Goal: Task Accomplishment & Management: Use online tool/utility

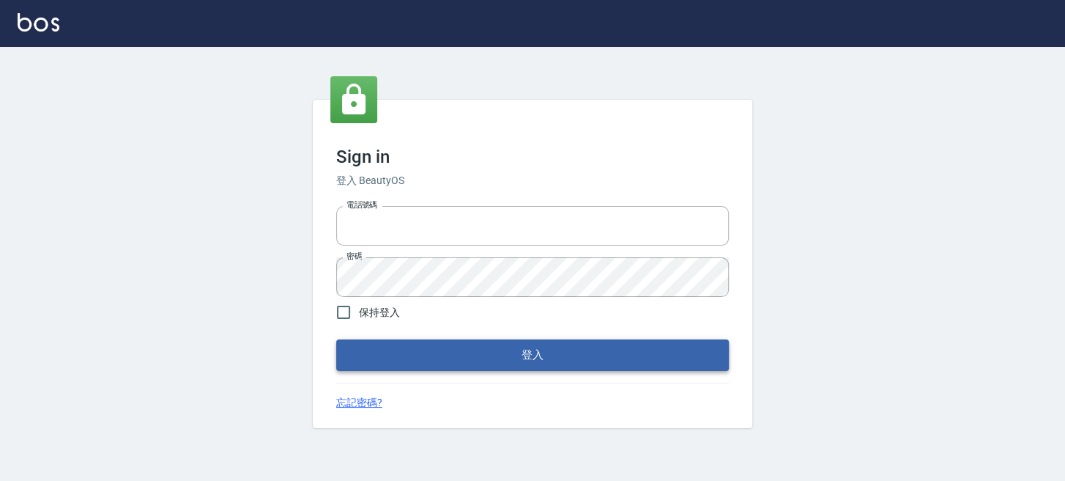
type input "0289832082"
click at [420, 346] on button "登入" at bounding box center [532, 354] width 393 height 31
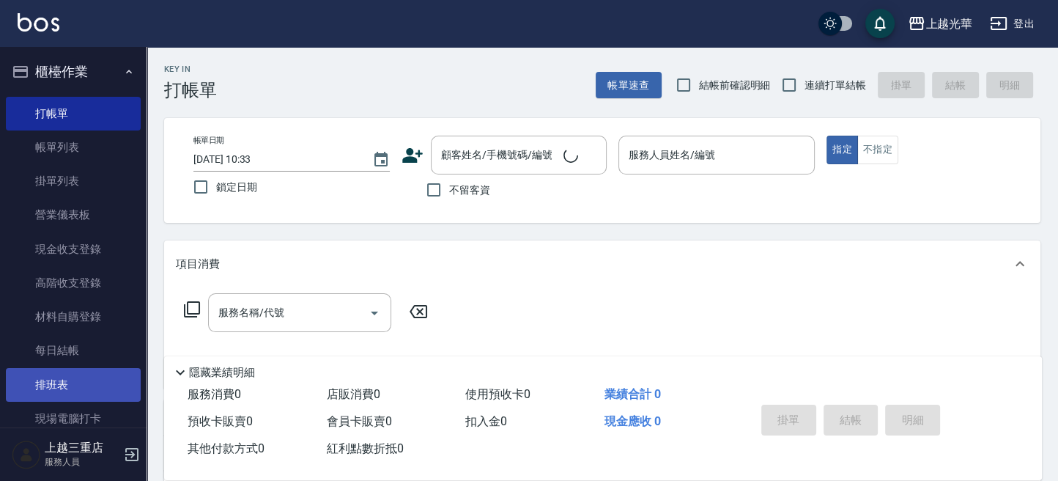
scroll to position [97, 0]
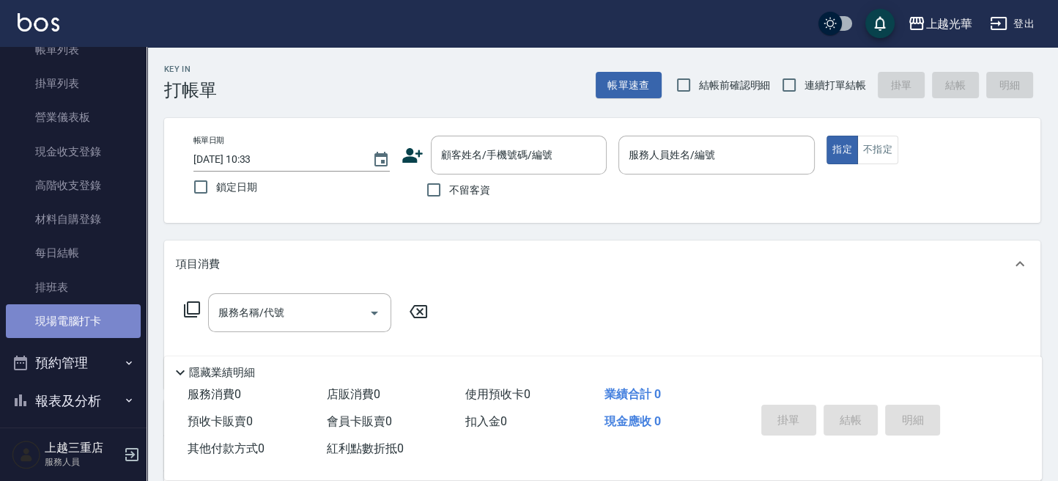
click at [89, 327] on link "現場電腦打卡" at bounding box center [73, 321] width 135 height 34
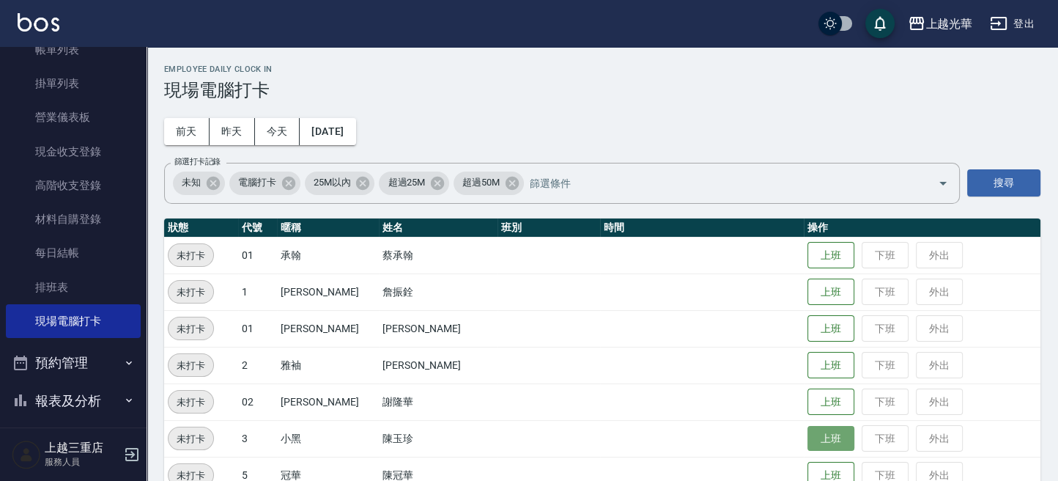
click at [824, 434] on button "上班" at bounding box center [830, 439] width 47 height 26
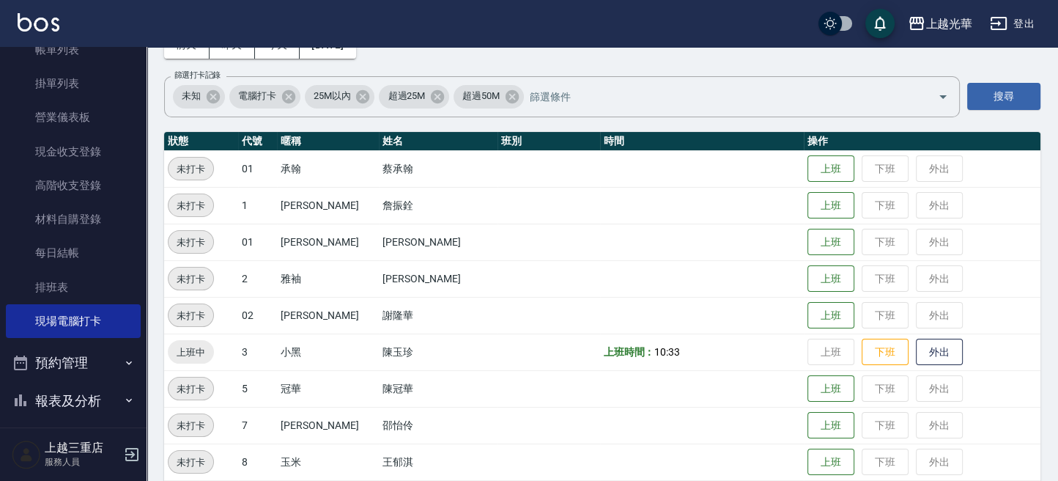
scroll to position [195, 0]
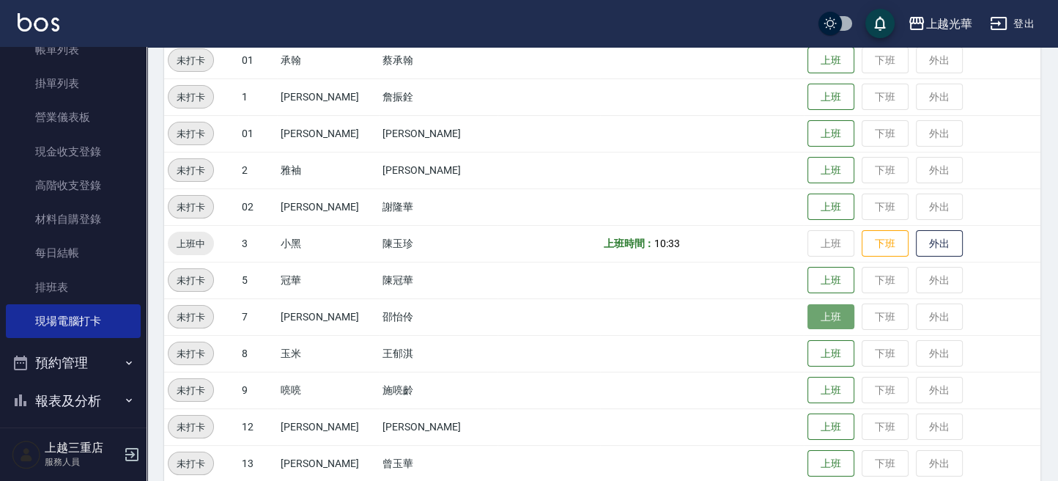
click at [807, 315] on button "上班" at bounding box center [830, 317] width 47 height 26
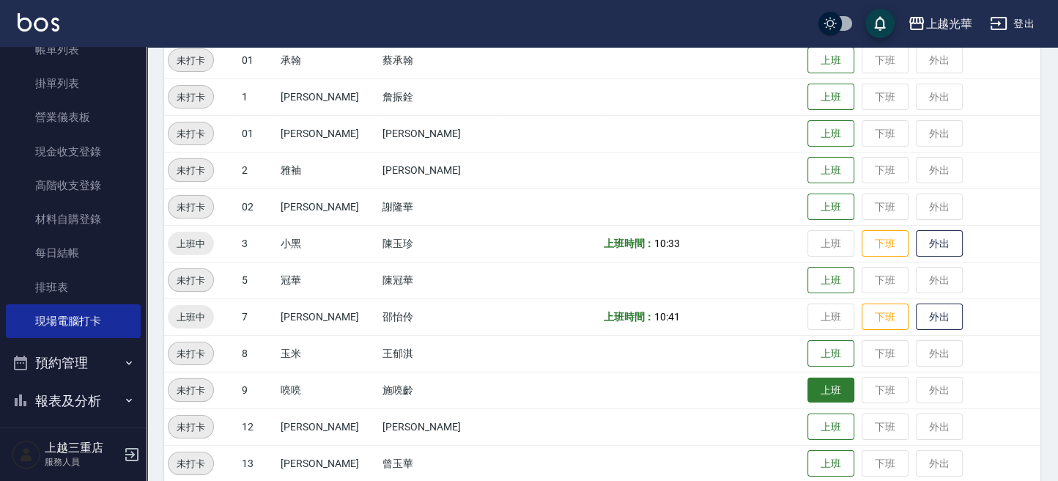
click at [807, 393] on button "上班" at bounding box center [830, 390] width 47 height 26
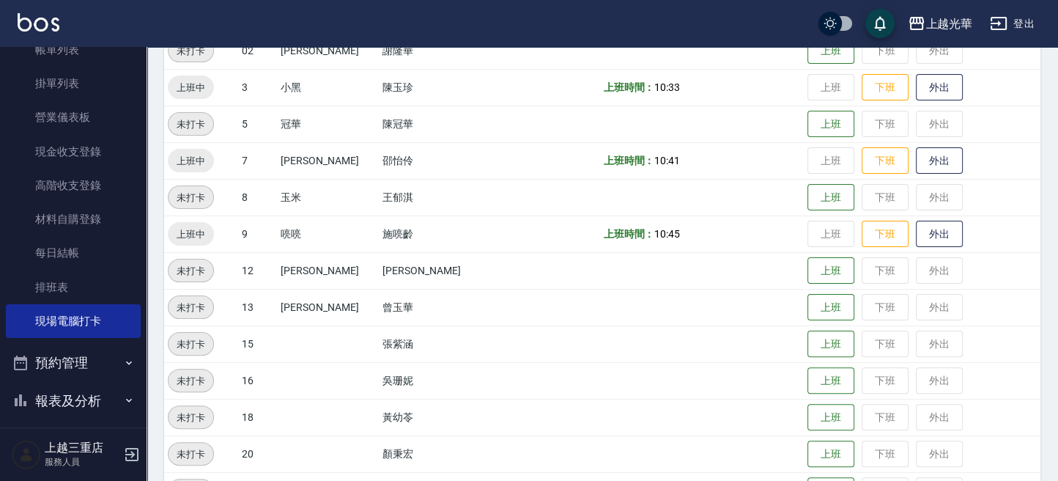
scroll to position [396, 0]
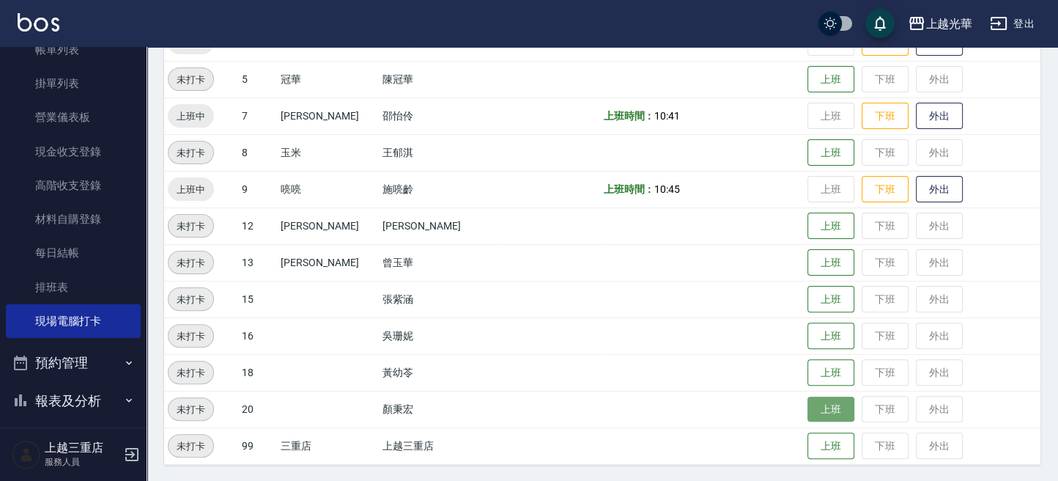
click at [807, 407] on button "上班" at bounding box center [830, 409] width 47 height 26
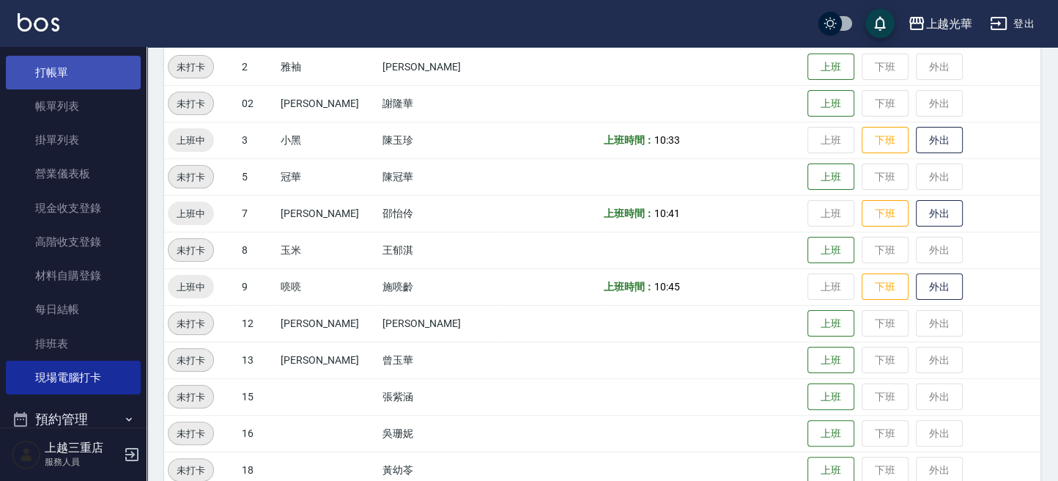
scroll to position [0, 0]
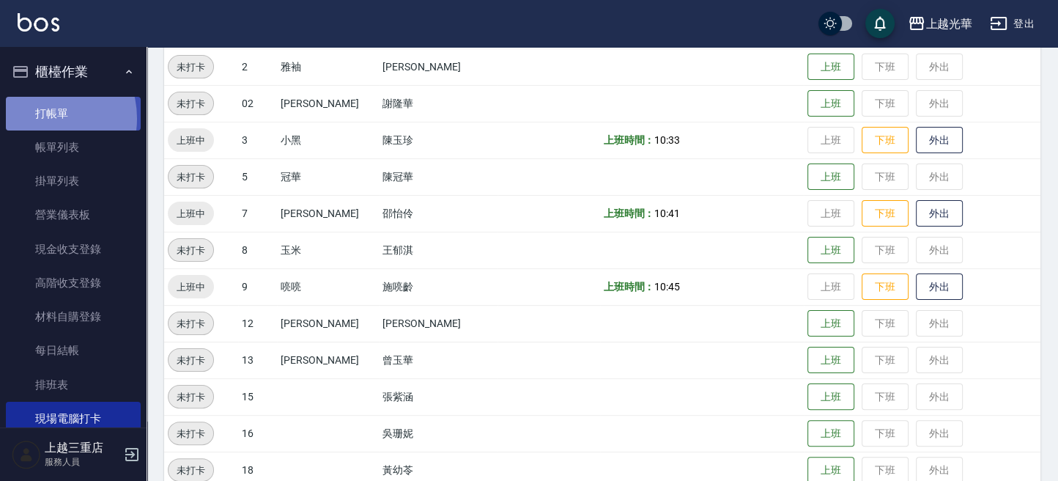
click at [37, 118] on link "打帳單" at bounding box center [73, 114] width 135 height 34
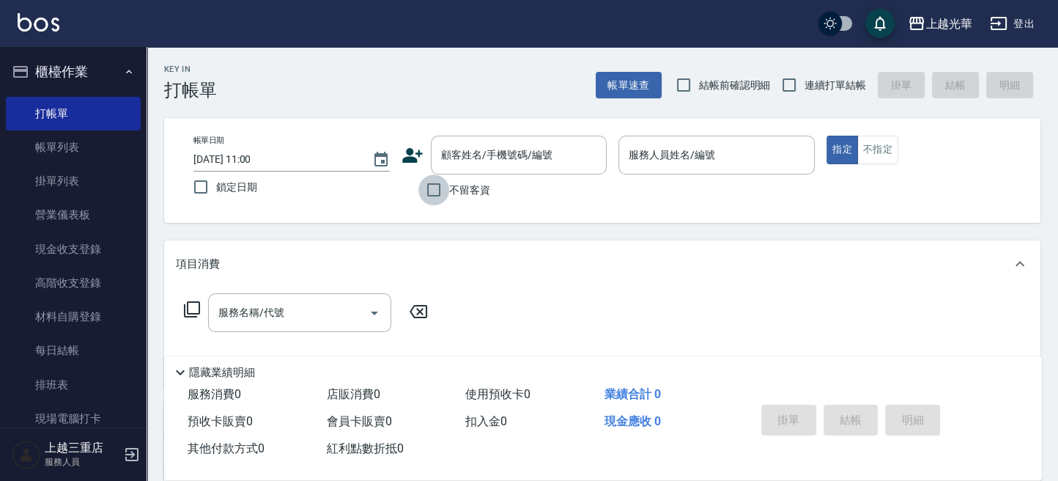
click at [431, 184] on input "不留客資" at bounding box center [433, 189] width 31 height 31
checkbox input "true"
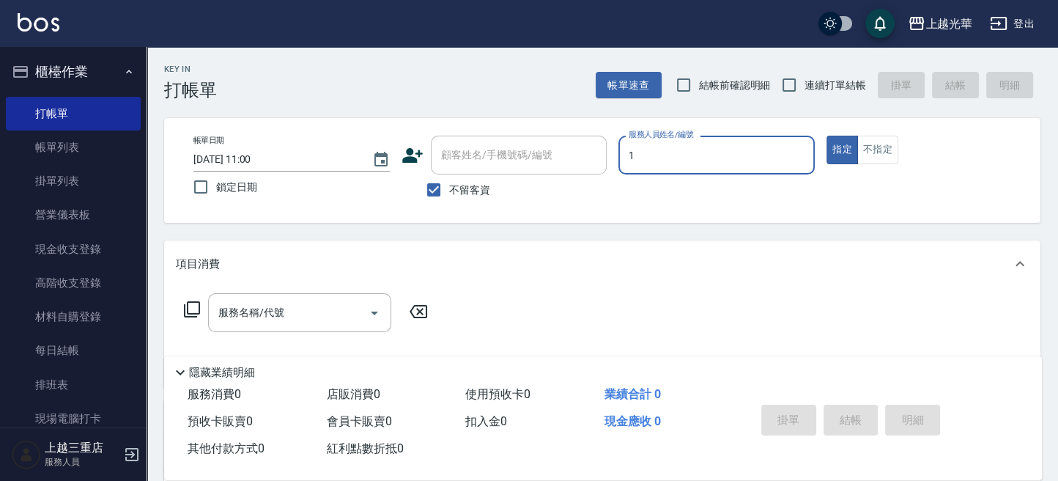
type input "小詹-1"
type button "true"
click at [801, 83] on input "連續打單結帳" at bounding box center [789, 85] width 31 height 31
checkbox input "true"
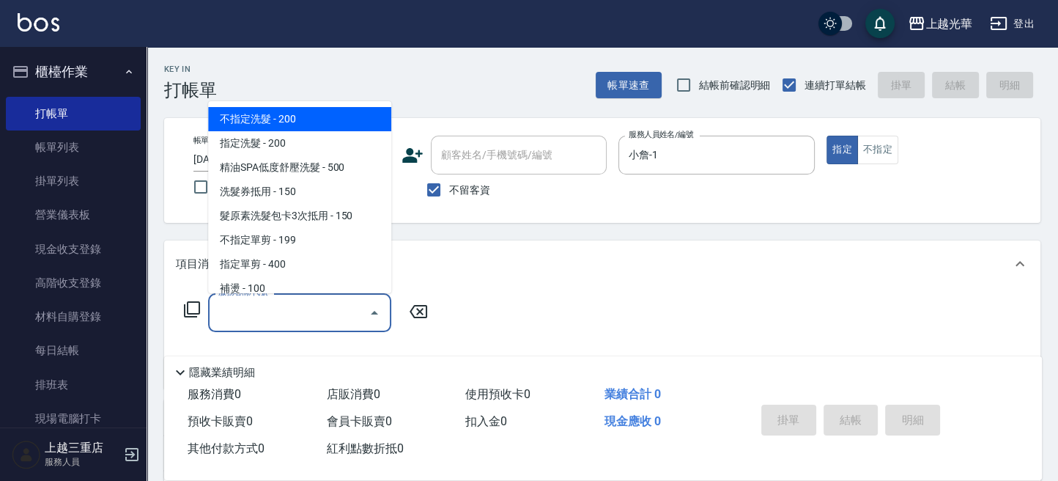
click at [272, 310] on div "服務名稱/代號 服務名稱/代號" at bounding box center [299, 312] width 183 height 39
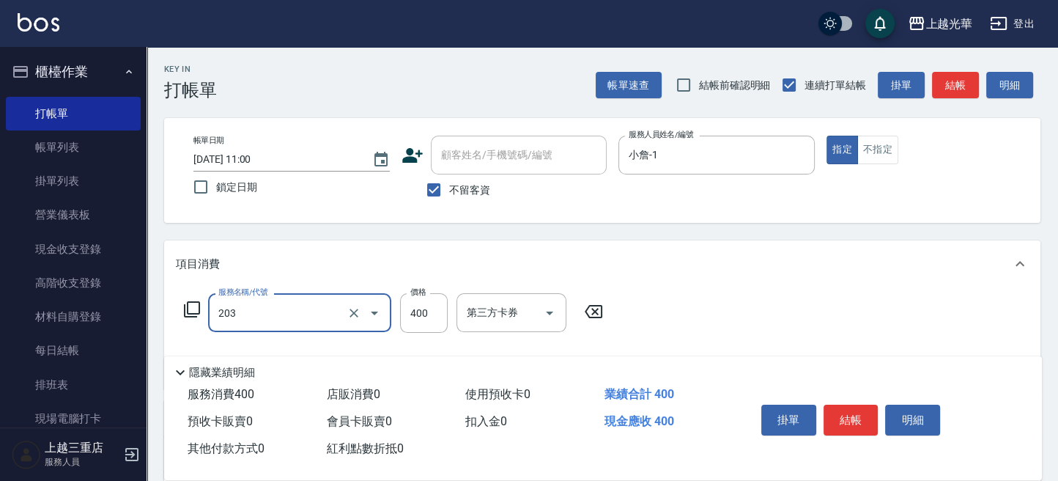
type input "指定單剪(203)"
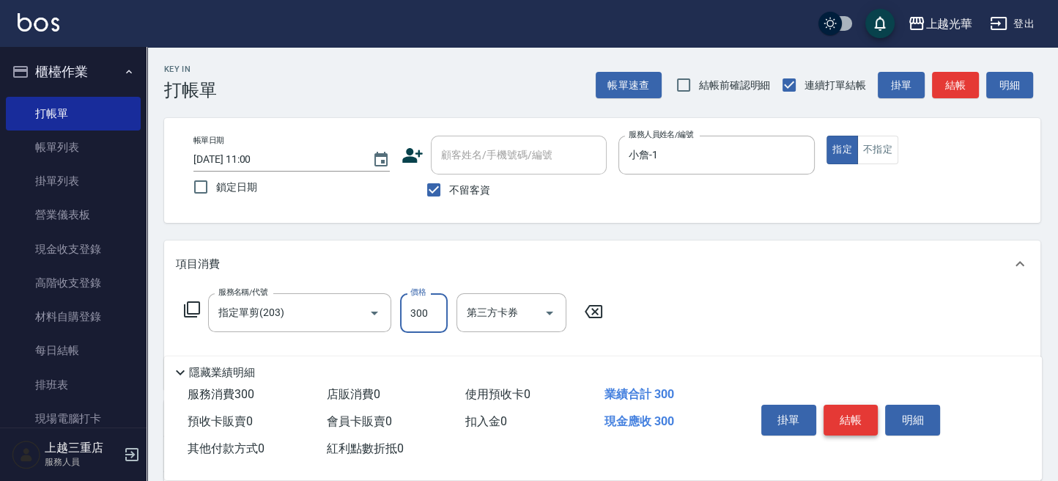
type input "300"
click at [843, 409] on button "結帳" at bounding box center [850, 419] width 55 height 31
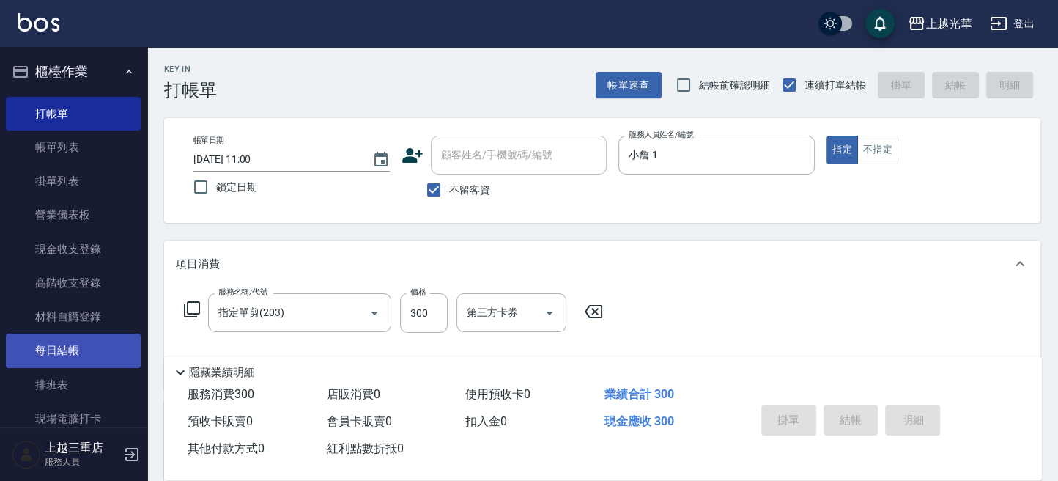
type input "[DATE] 11:16"
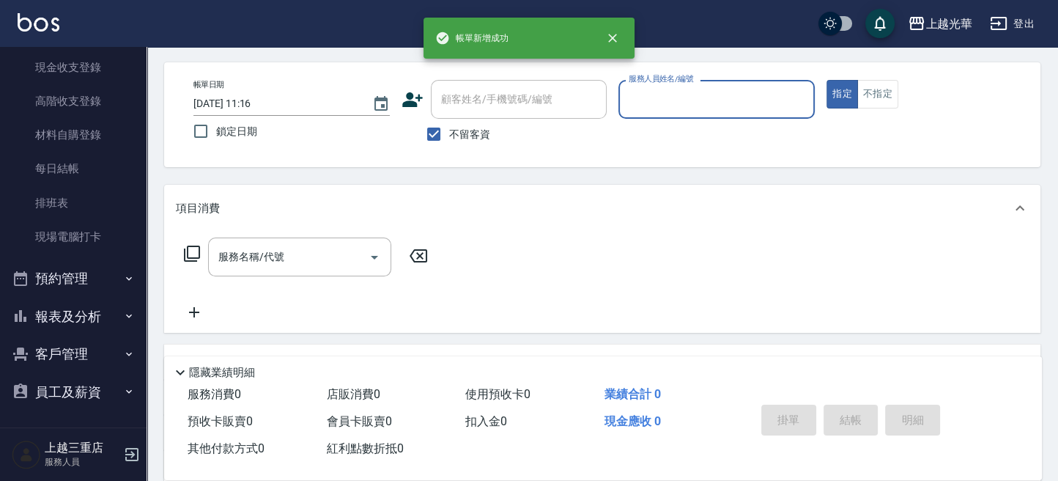
scroll to position [97, 0]
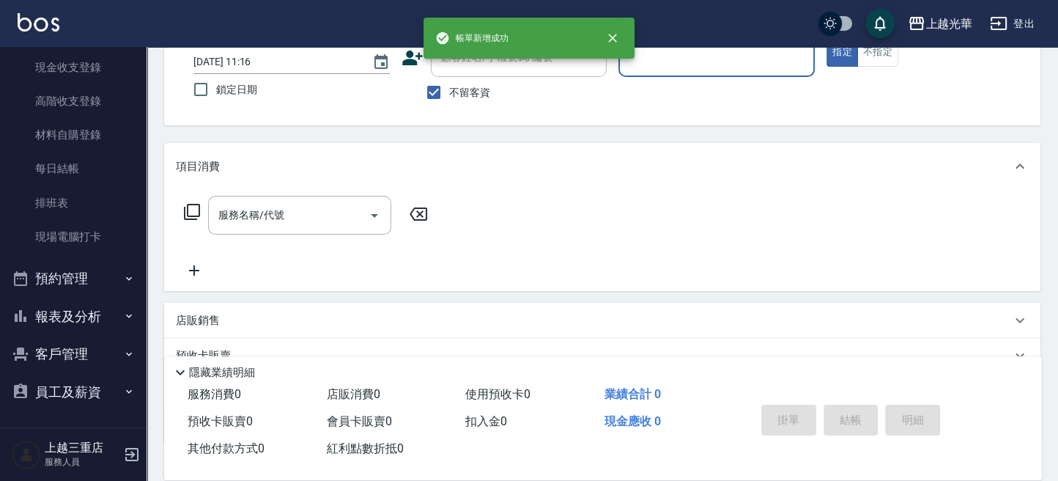
click at [91, 306] on button "報表及分析" at bounding box center [73, 316] width 135 height 38
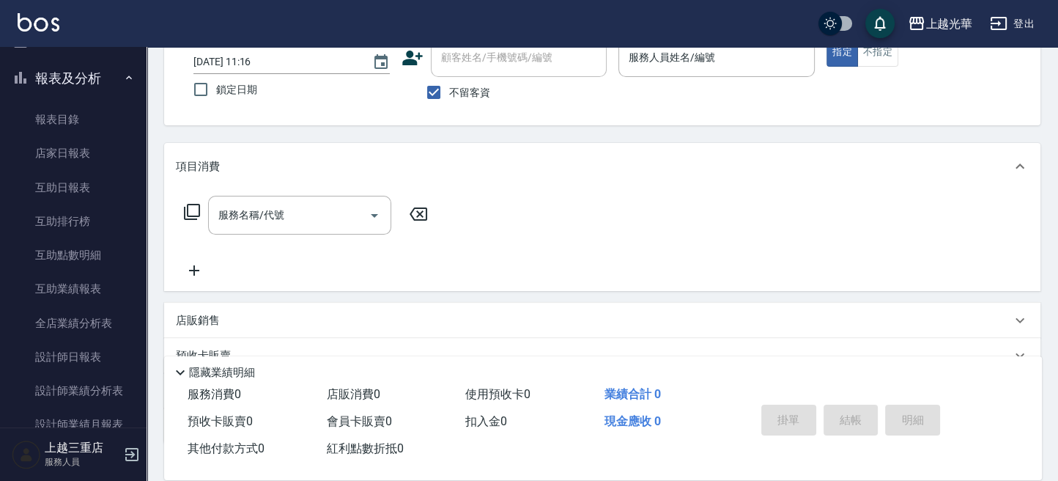
scroll to position [475, 0]
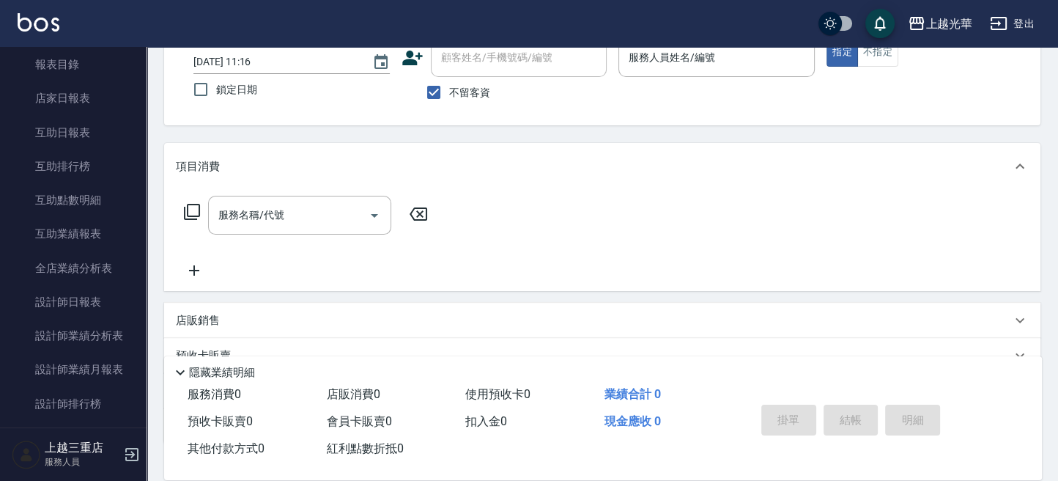
click at [91, 306] on link "設計師日報表" at bounding box center [73, 302] width 135 height 34
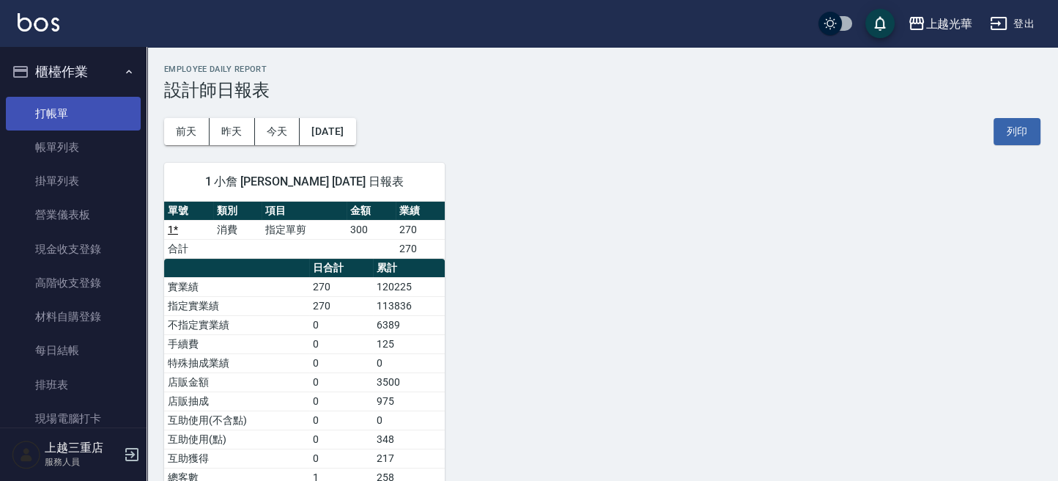
click at [76, 106] on link "打帳單" at bounding box center [73, 114] width 135 height 34
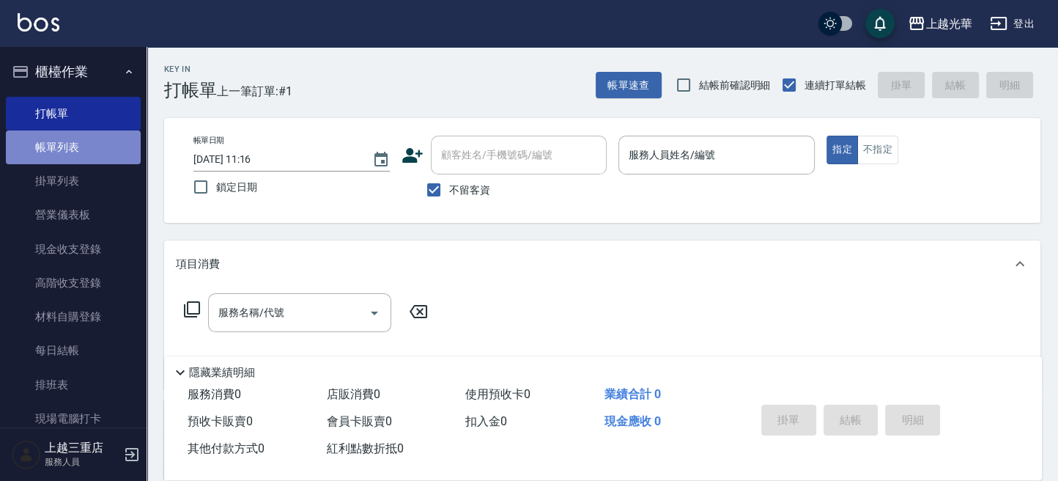
click at [73, 135] on link "帳單列表" at bounding box center [73, 147] width 135 height 34
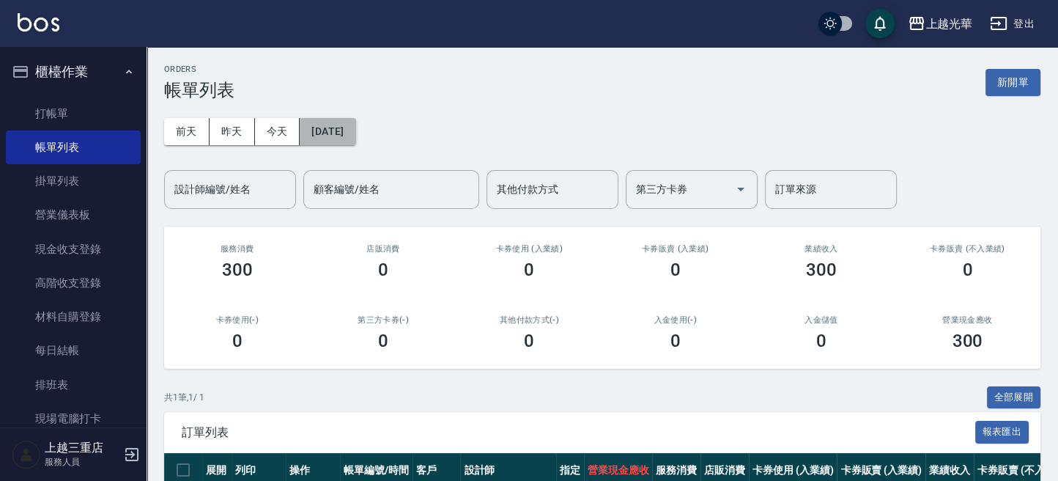
click at [324, 134] on button "[DATE]" at bounding box center [328, 131] width 56 height 27
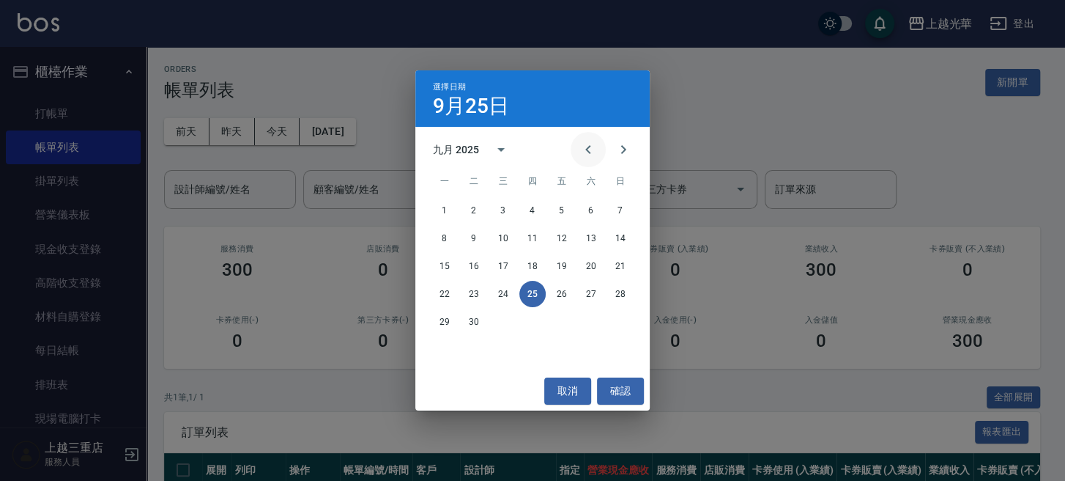
click at [588, 149] on icon "Previous month" at bounding box center [588, 150] width 18 height 18
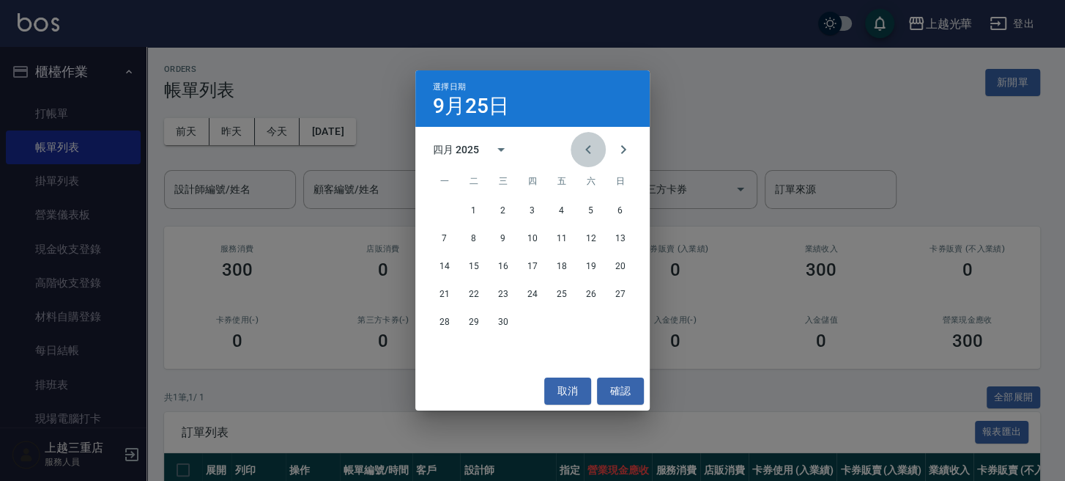
click at [588, 149] on icon "Previous month" at bounding box center [588, 150] width 18 height 18
click at [590, 205] on button "4" at bounding box center [591, 210] width 26 height 26
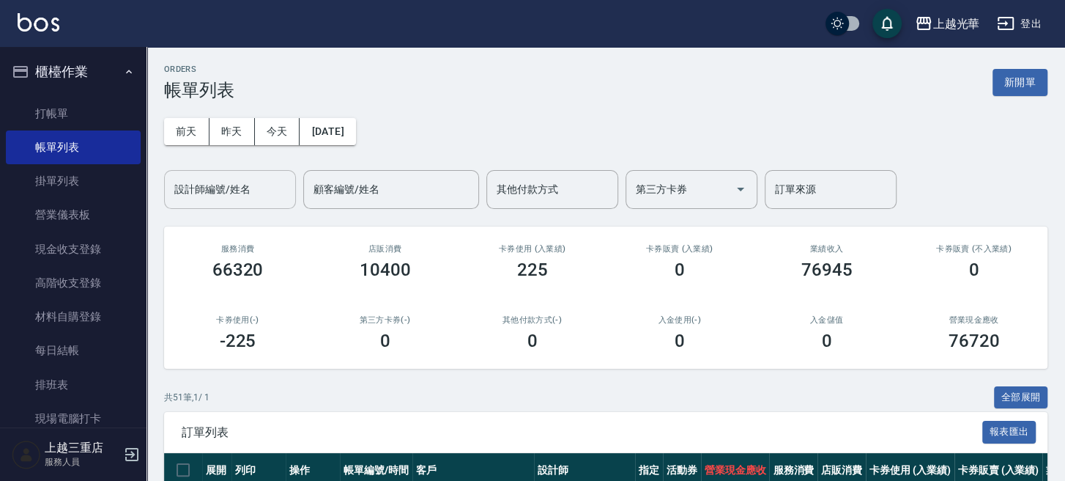
click at [240, 193] on div "設計師編號/姓名 設計師編號/姓名" at bounding box center [230, 189] width 132 height 39
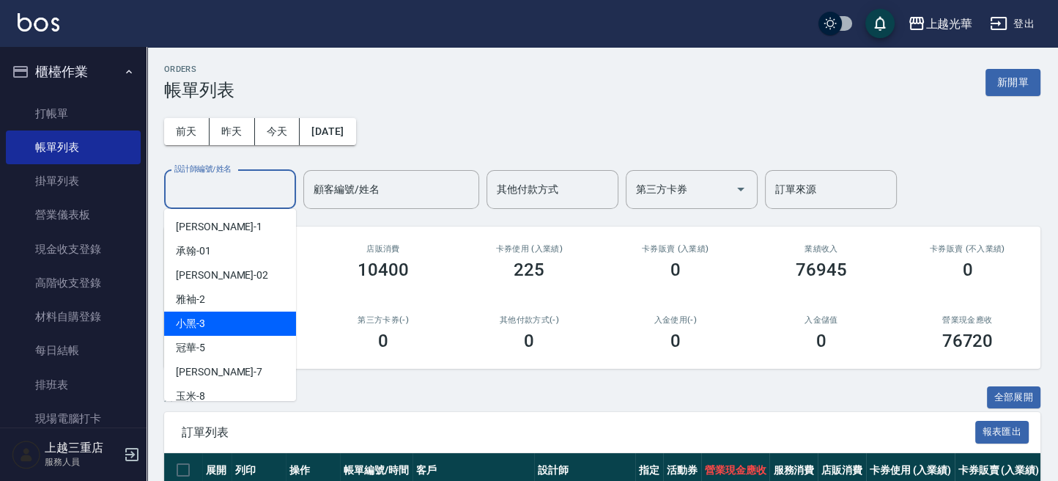
click at [215, 314] on div "小黑 -3" at bounding box center [230, 323] width 132 height 24
type input "小黑-3"
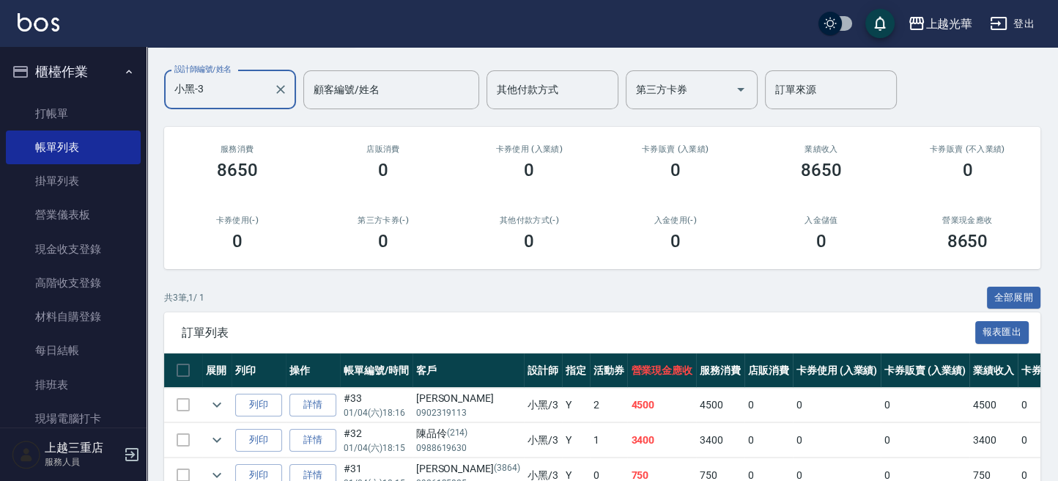
scroll to position [182, 0]
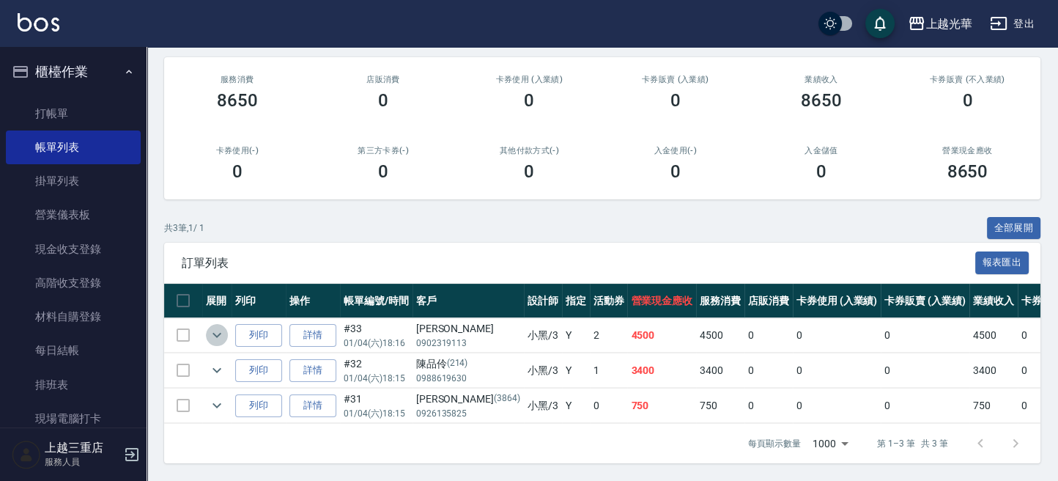
click at [211, 326] on icon "expand row" at bounding box center [217, 335] width 18 height 18
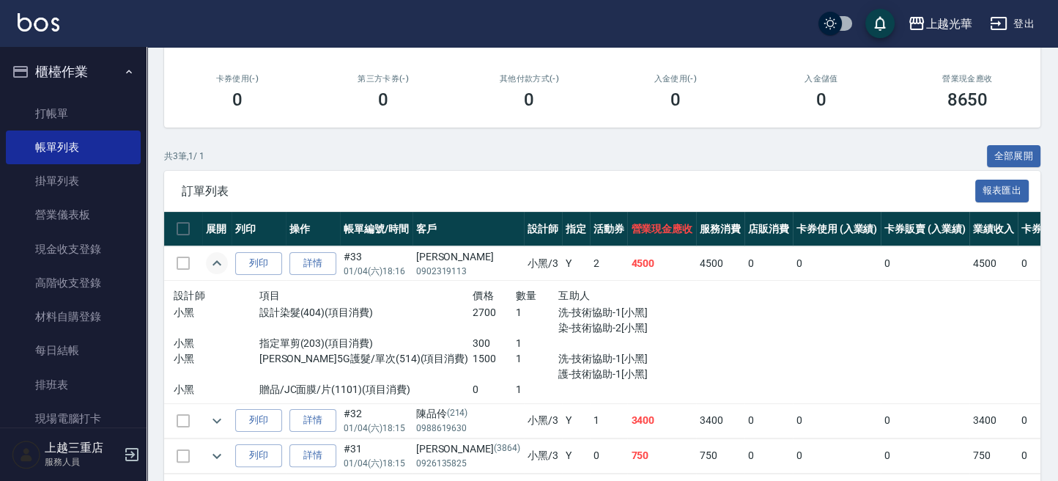
scroll to position [280, 0]
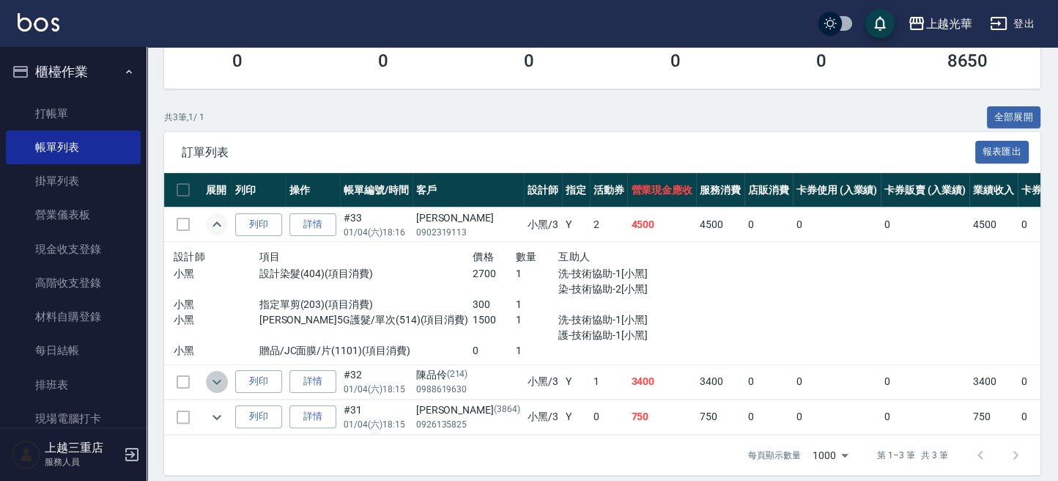
click at [220, 379] on icon "expand row" at bounding box center [216, 381] width 9 height 5
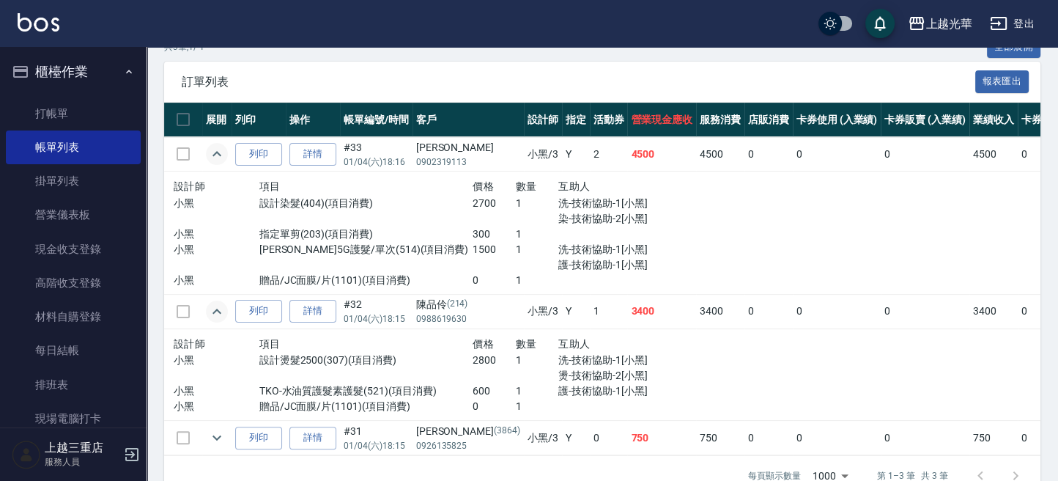
scroll to position [297, 0]
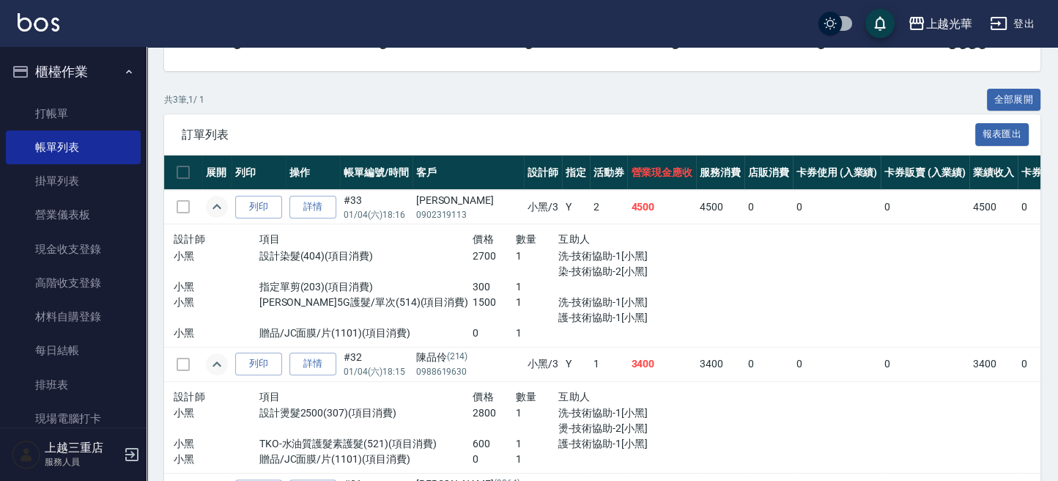
click at [1012, 86] on div "ORDERS 帳單列表 新開單 [DATE] [DATE] [DATE] [DATE] 設計師編號/姓名 小黑-3 設計師編號/姓名 顧客編號/姓名 顧客編號…" at bounding box center [602, 157] width 911 height 816
click at [1012, 89] on button "全部展開" at bounding box center [1014, 100] width 54 height 23
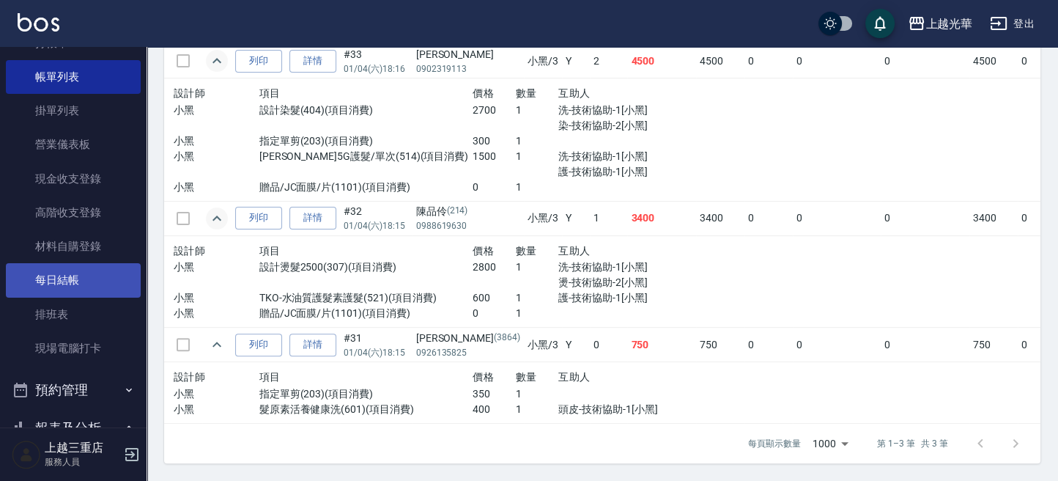
scroll to position [97, 0]
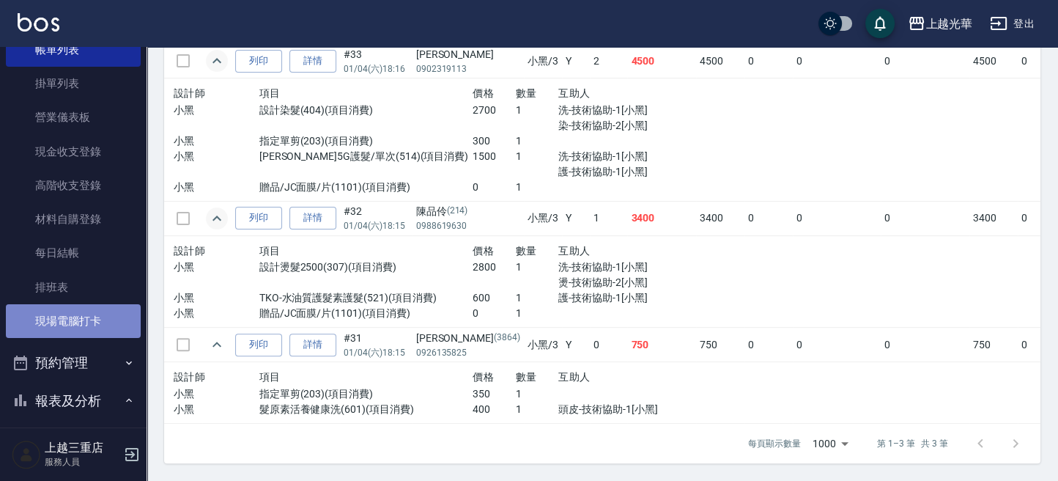
click at [84, 327] on link "現場電腦打卡" at bounding box center [73, 321] width 135 height 34
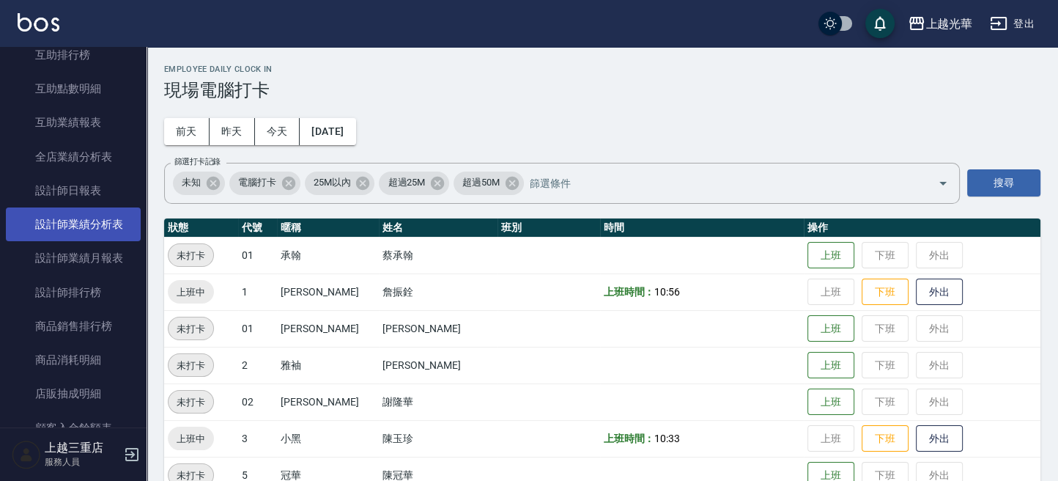
scroll to position [804, 0]
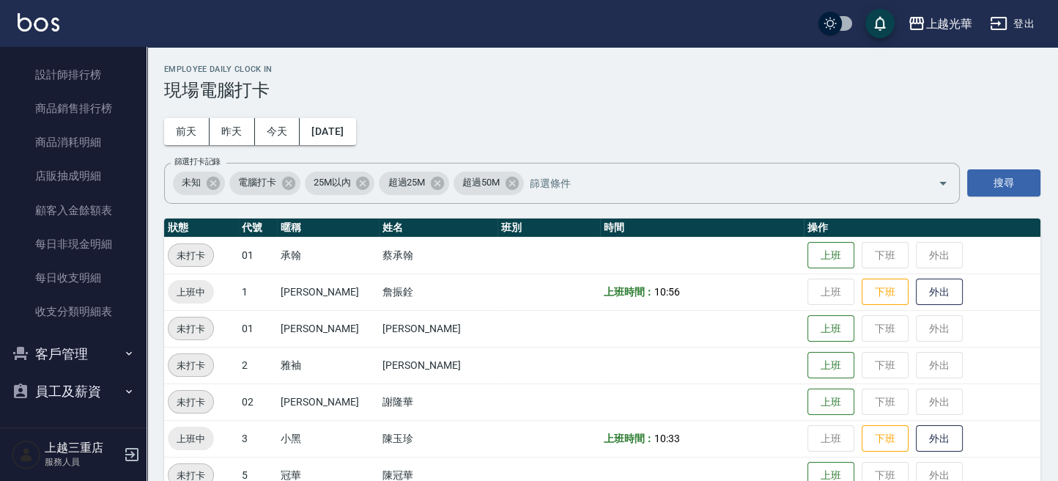
click at [71, 353] on button "客戶管理" at bounding box center [73, 354] width 135 height 38
click at [69, 391] on link "客戶列表" at bounding box center [73, 395] width 135 height 34
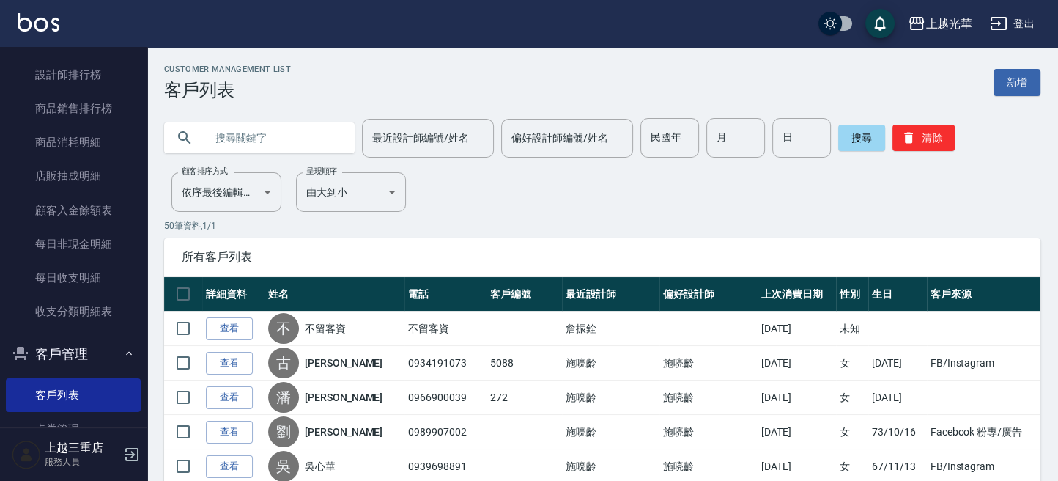
drag, startPoint x: 253, startPoint y: 142, endPoint x: 262, endPoint y: 155, distance: 16.3
click at [253, 143] on input "text" at bounding box center [274, 138] width 138 height 40
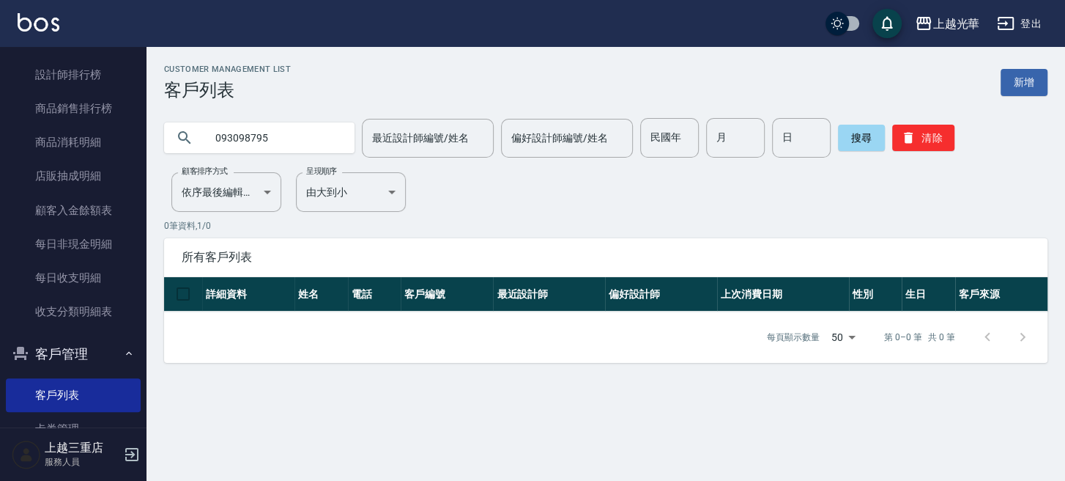
click at [295, 137] on input "093098795" at bounding box center [274, 138] width 138 height 40
click at [286, 136] on input "093098795" at bounding box center [274, 138] width 138 height 40
type input "0"
type input "[PERSON_NAME]"
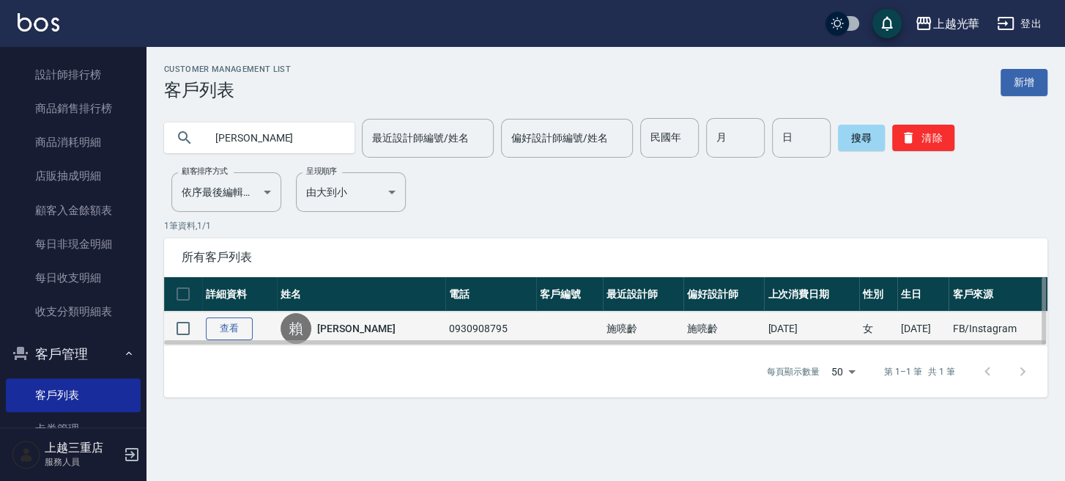
click at [252, 329] on link "查看" at bounding box center [229, 328] width 47 height 23
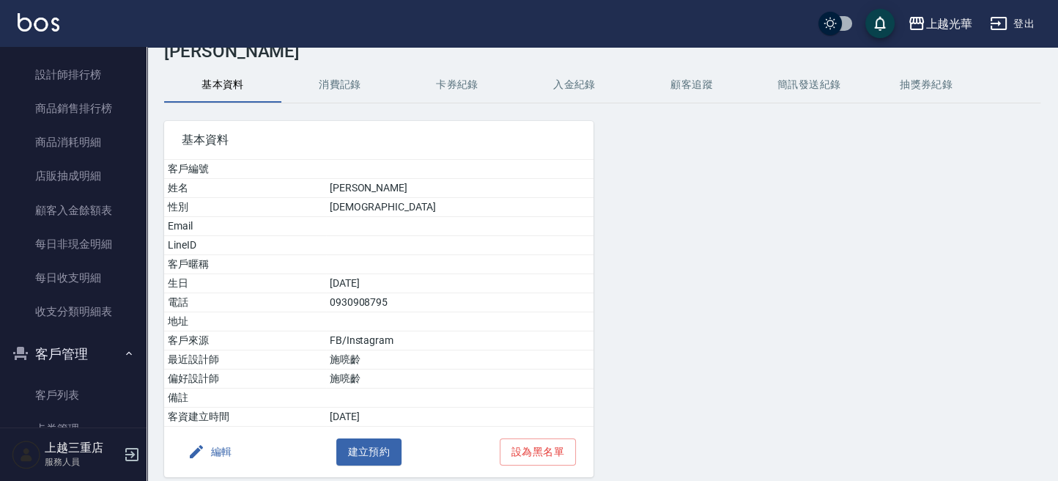
scroll to position [94, 0]
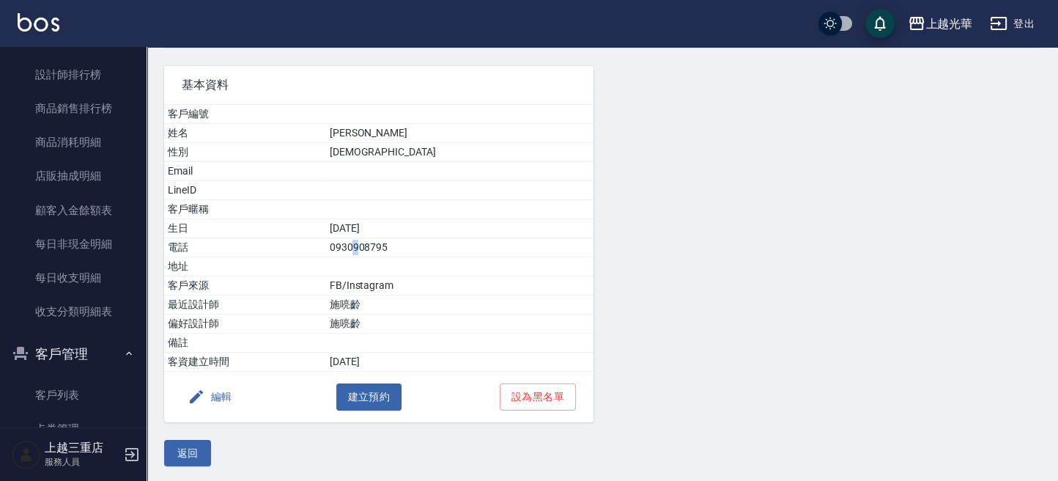
click at [407, 251] on td "0930908795" at bounding box center [459, 247] width 267 height 19
click at [420, 253] on td "0930908795" at bounding box center [459, 247] width 267 height 19
click at [431, 257] on td at bounding box center [459, 266] width 267 height 19
drag, startPoint x: 423, startPoint y: 248, endPoint x: 437, endPoint y: 251, distance: 13.5
click at [427, 248] on td "0930908795" at bounding box center [459, 247] width 267 height 19
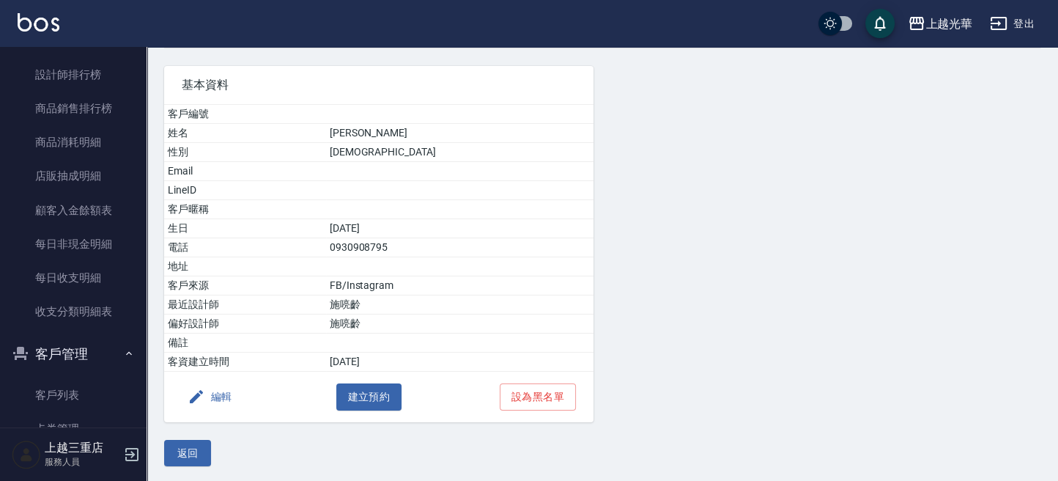
click at [441, 253] on td "0930908795" at bounding box center [459, 247] width 267 height 19
drag, startPoint x: 407, startPoint y: 245, endPoint x: 371, endPoint y: 242, distance: 35.3
click at [371, 242] on tr "電話 [PHONE_NUMBER]" at bounding box center [378, 247] width 429 height 19
click at [398, 257] on td at bounding box center [459, 266] width 267 height 19
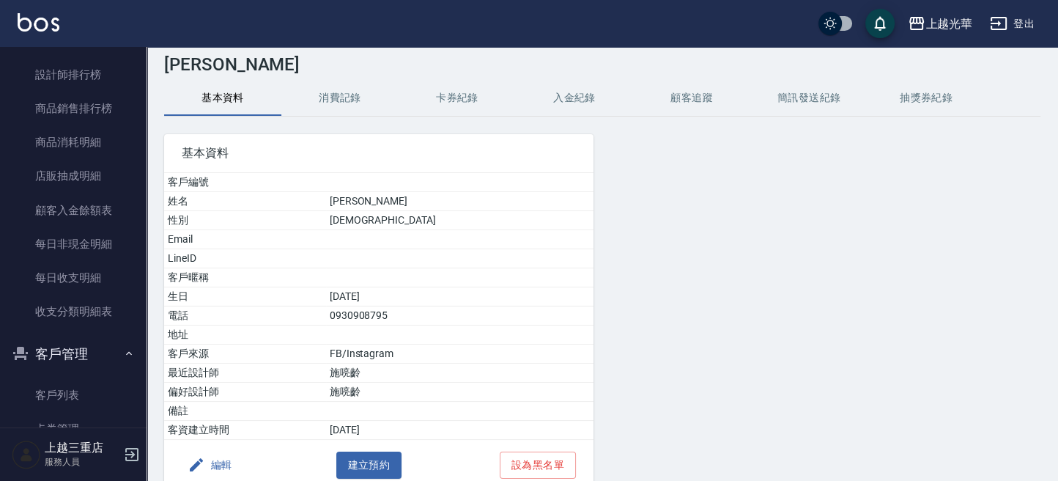
scroll to position [0, 0]
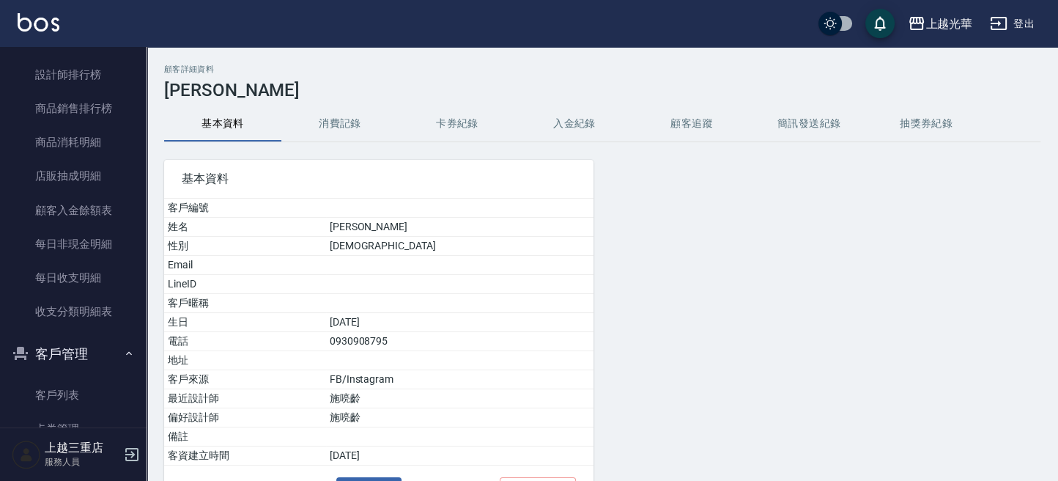
click at [350, 127] on button "消費記錄" at bounding box center [339, 123] width 117 height 35
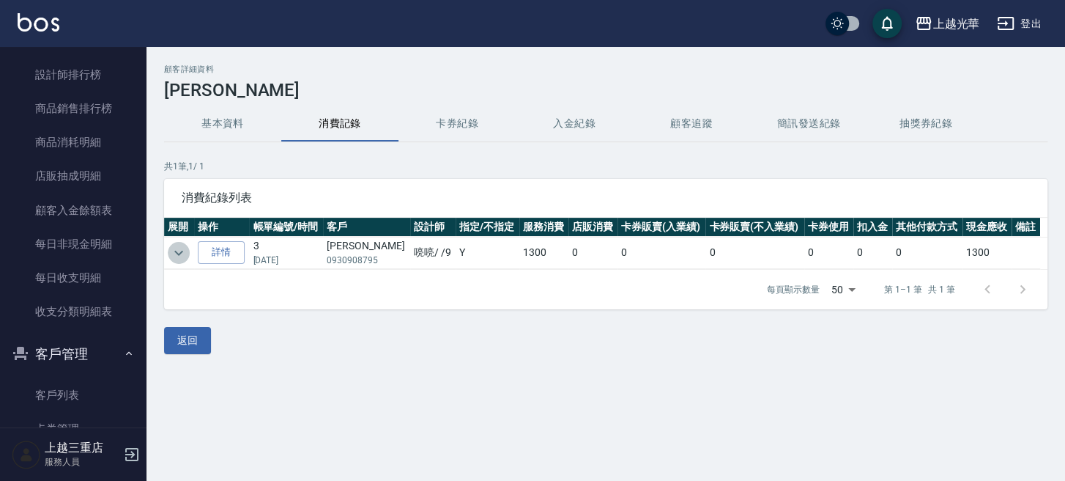
click at [181, 248] on icon "expand row" at bounding box center [179, 253] width 18 height 18
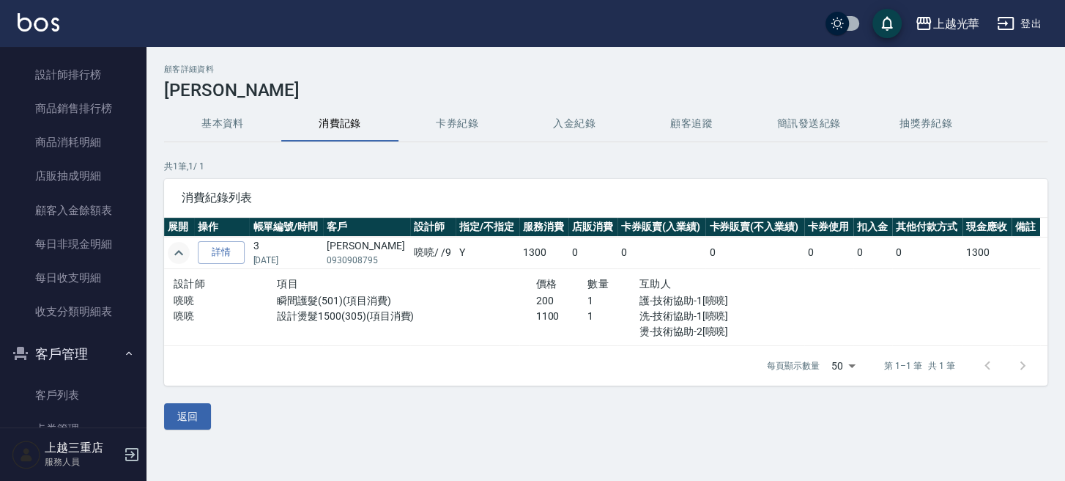
click at [185, 425] on button "返回" at bounding box center [187, 416] width 47 height 27
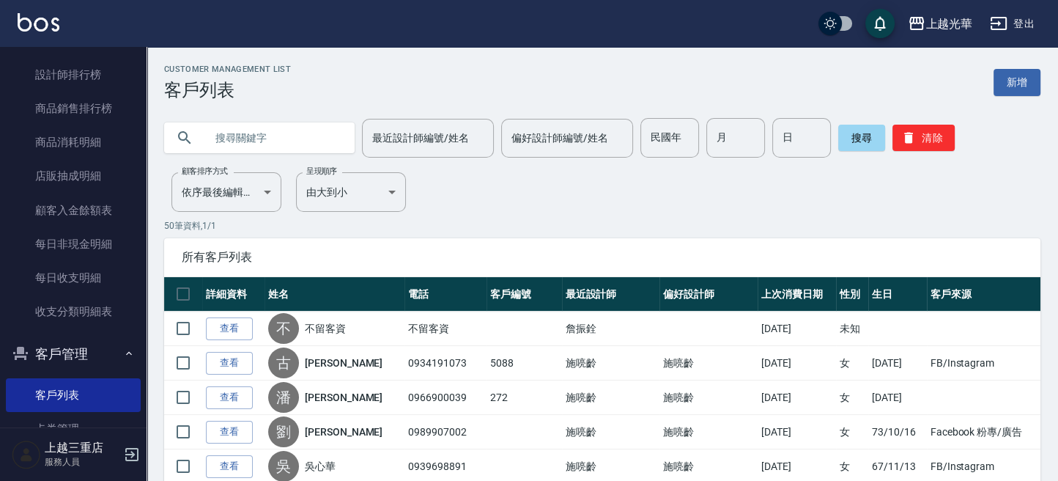
click at [248, 139] on input "text" at bounding box center [274, 138] width 138 height 40
click at [272, 136] on input "text" at bounding box center [274, 138] width 138 height 40
type input "賴"
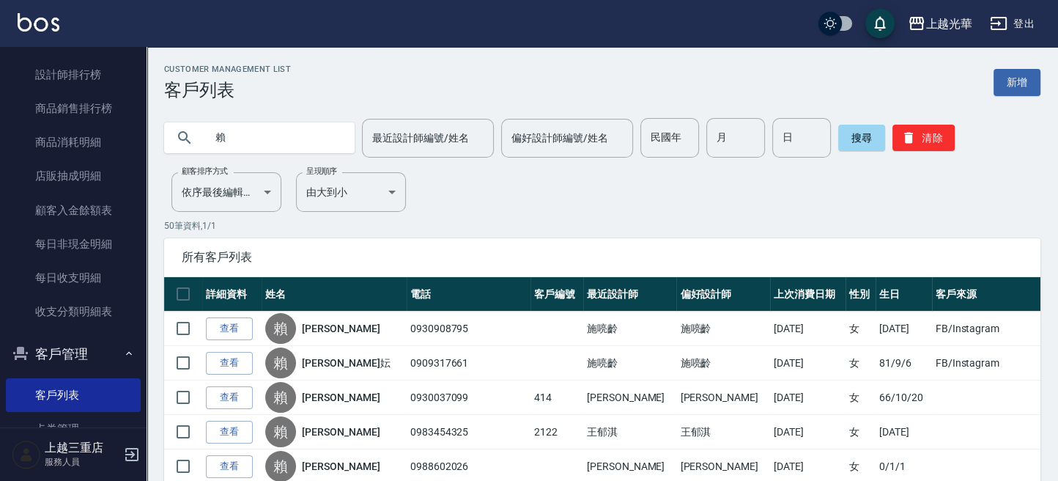
click at [231, 138] on input "賴" at bounding box center [274, 138] width 138 height 40
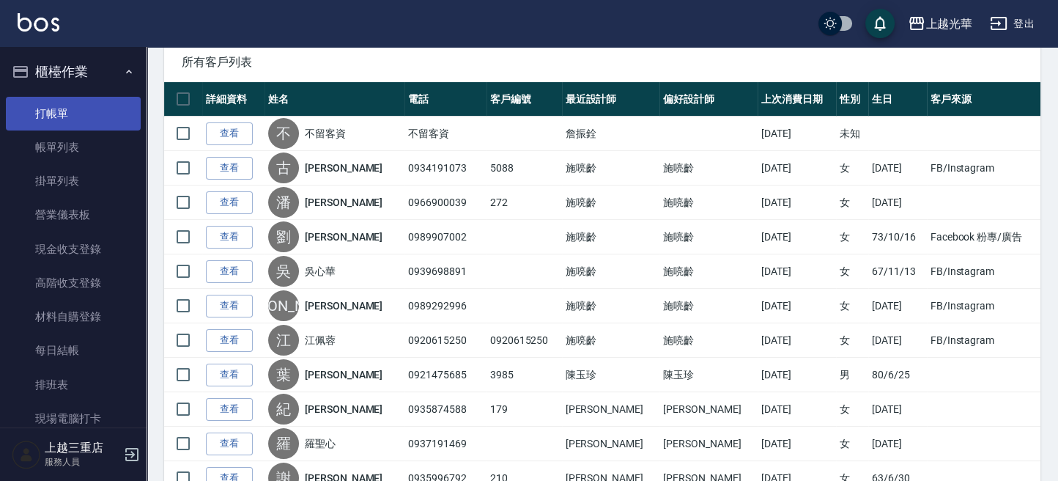
click at [27, 108] on link "打帳單" at bounding box center [73, 114] width 135 height 34
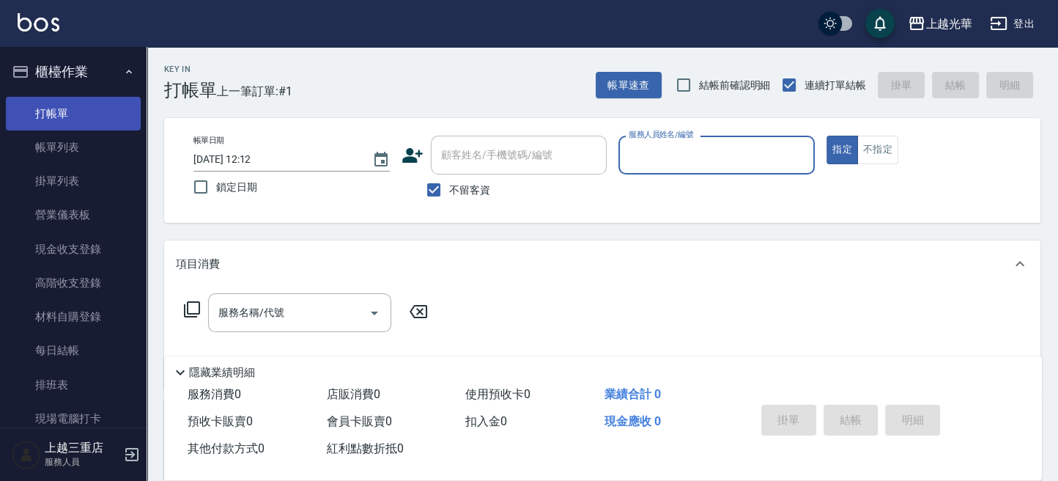
drag, startPoint x: 82, startPoint y: 138, endPoint x: 92, endPoint y: 108, distance: 32.2
click at [82, 138] on link "帳單列表" at bounding box center [73, 147] width 135 height 34
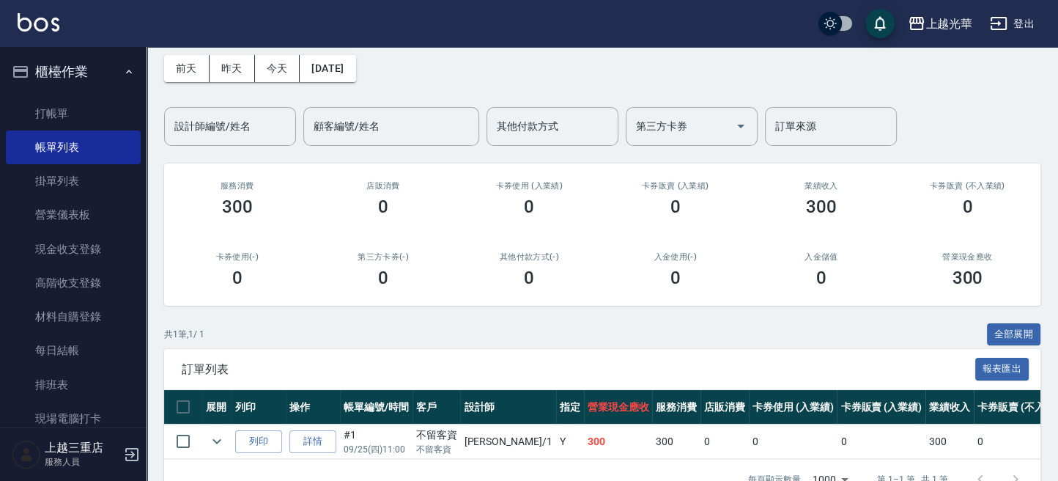
scroll to position [112, 0]
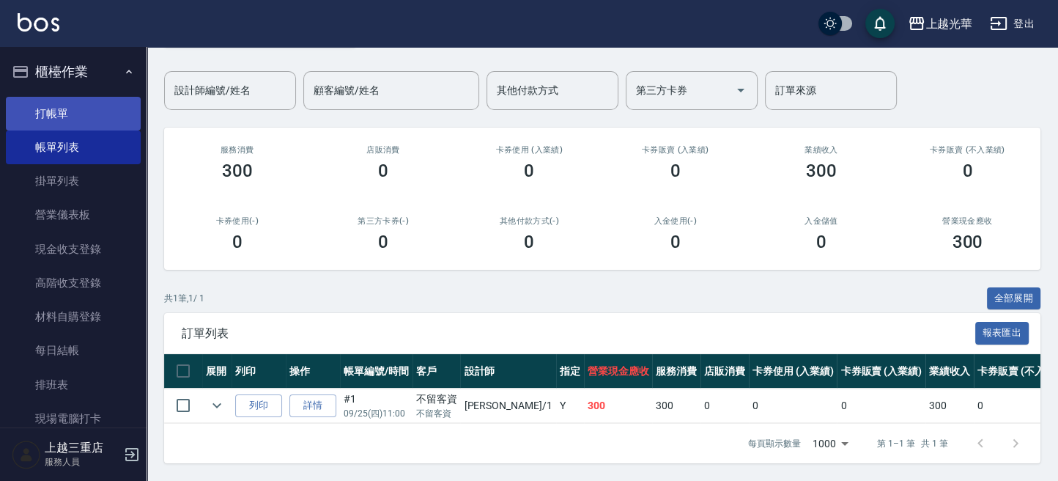
click at [112, 122] on link "打帳單" at bounding box center [73, 114] width 135 height 34
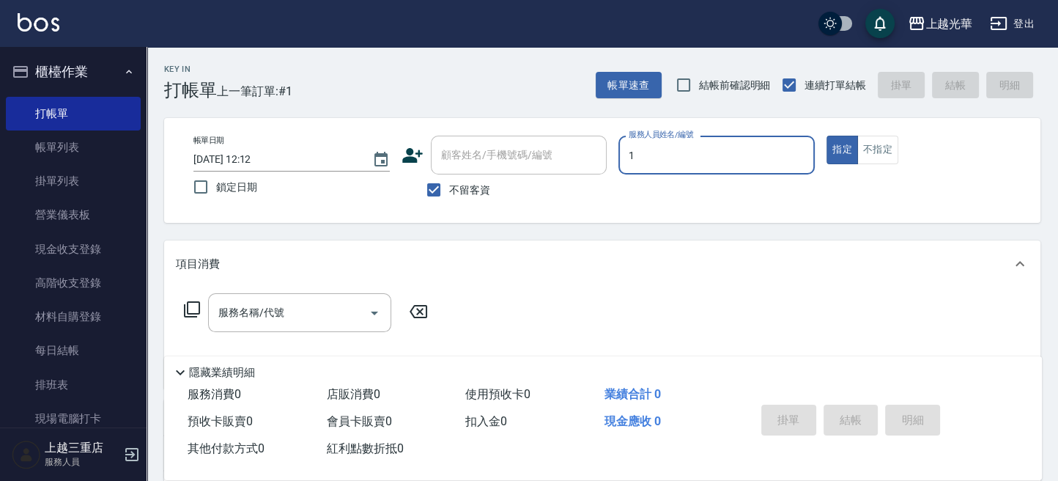
type input "1"
type button "true"
type input "小詹-1"
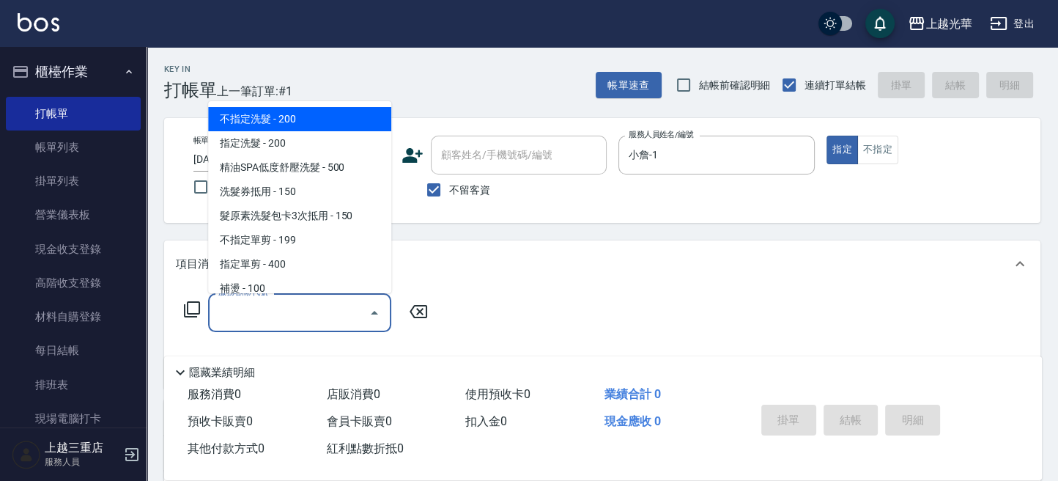
click at [253, 306] on input "服務名稱/代號" at bounding box center [289, 313] width 148 height 26
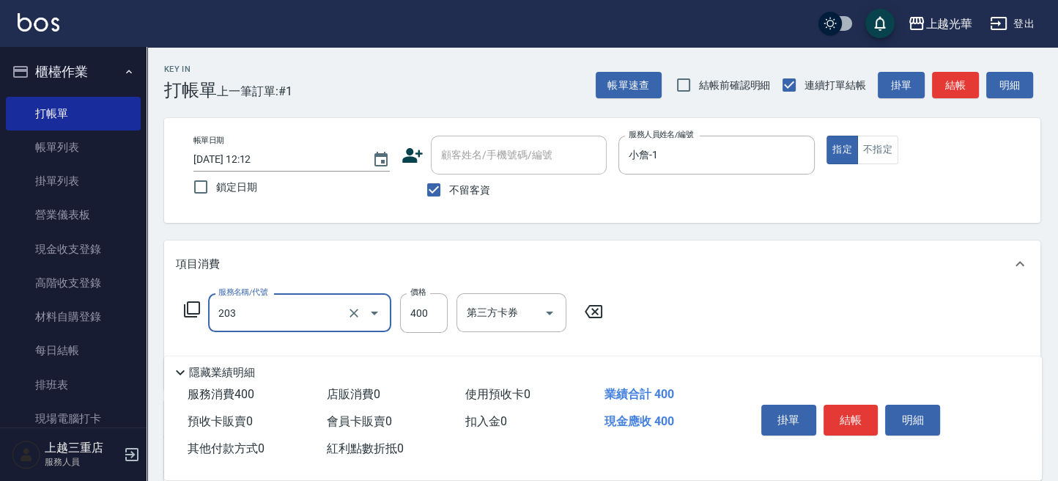
type input "指定單剪(203)"
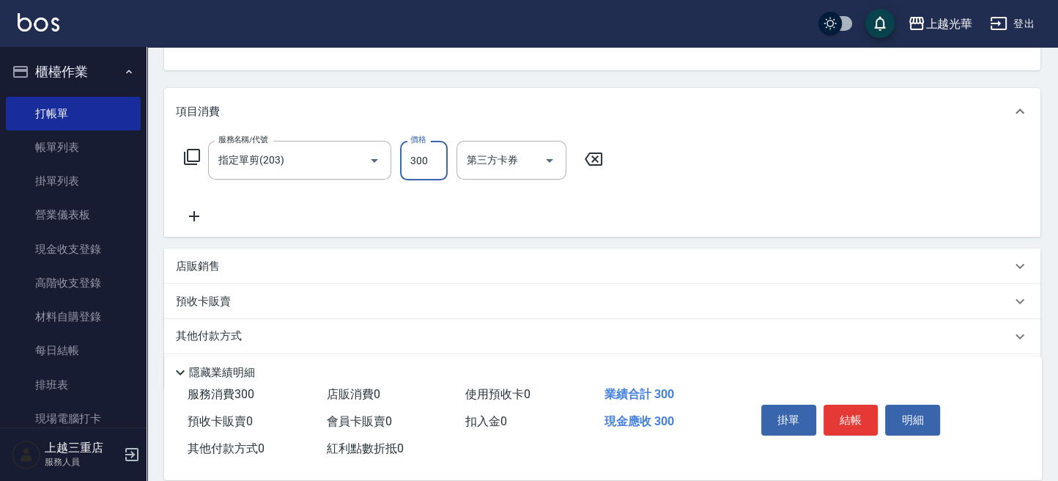
scroll to position [195, 0]
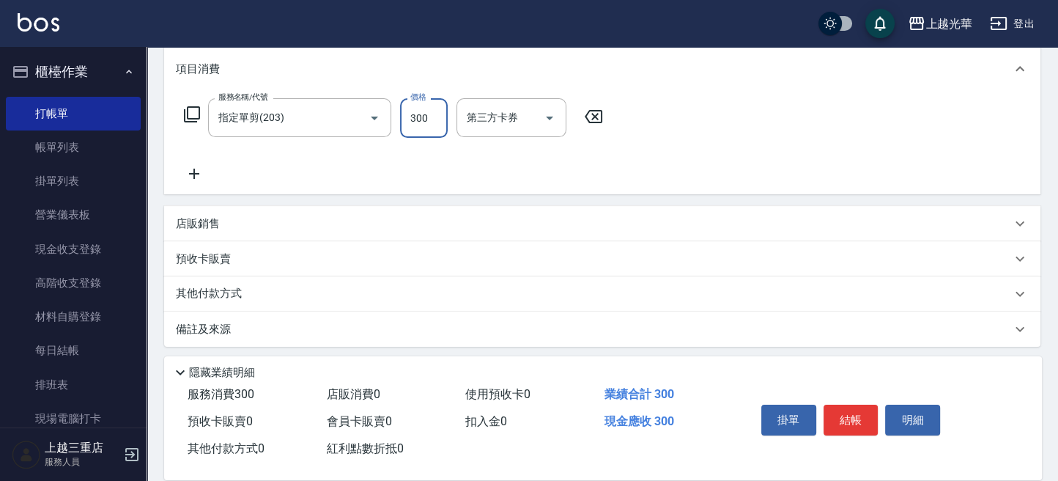
type input "300"
click at [197, 185] on div "服務名稱/代號 指定單剪(203) 服務名稱/代號 價格 300 價格 第三方卡券 第三方卡券" at bounding box center [602, 143] width 876 height 102
click at [196, 174] on icon at bounding box center [194, 174] width 37 height 18
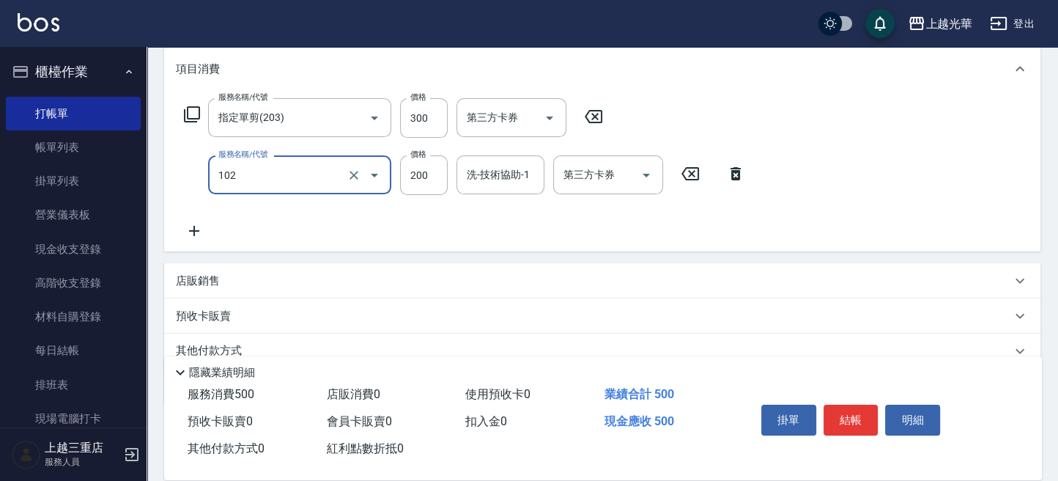
type input "指定洗髮(102)"
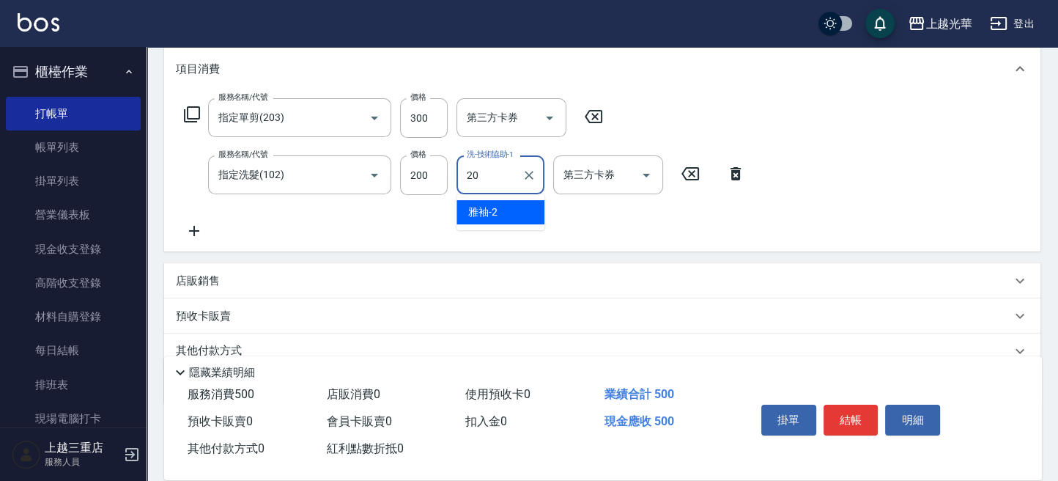
type input "[PERSON_NAME]-20"
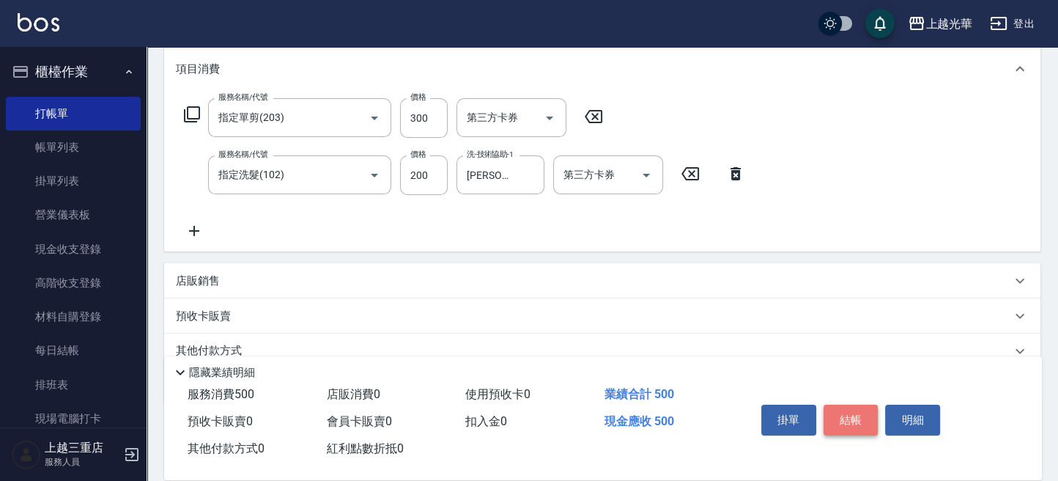
click at [869, 414] on button "結帳" at bounding box center [850, 419] width 55 height 31
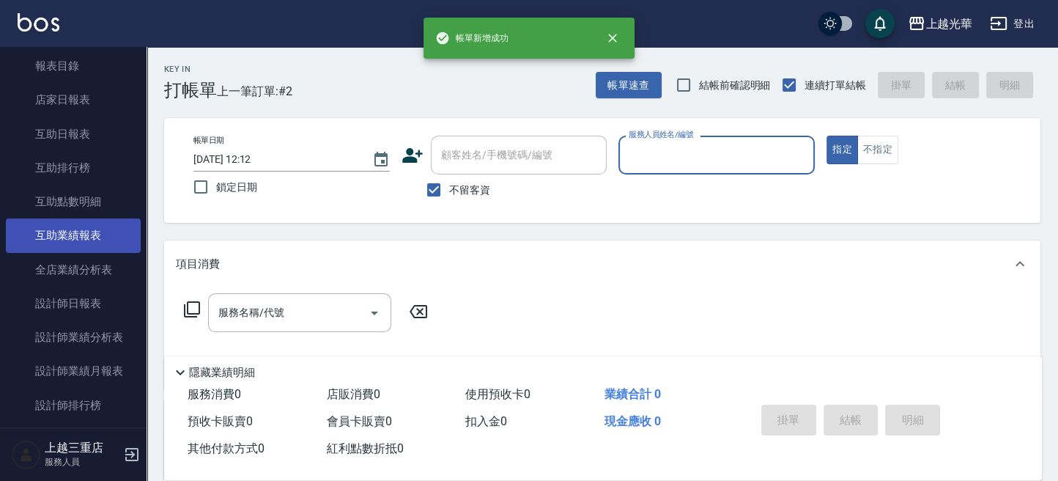
scroll to position [488, 0]
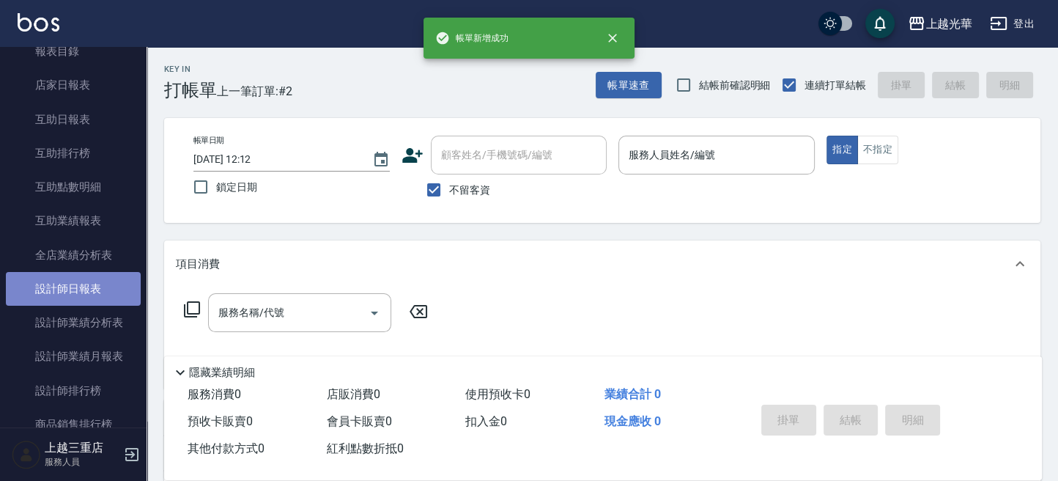
click at [104, 278] on link "設計師日報表" at bounding box center [73, 289] width 135 height 34
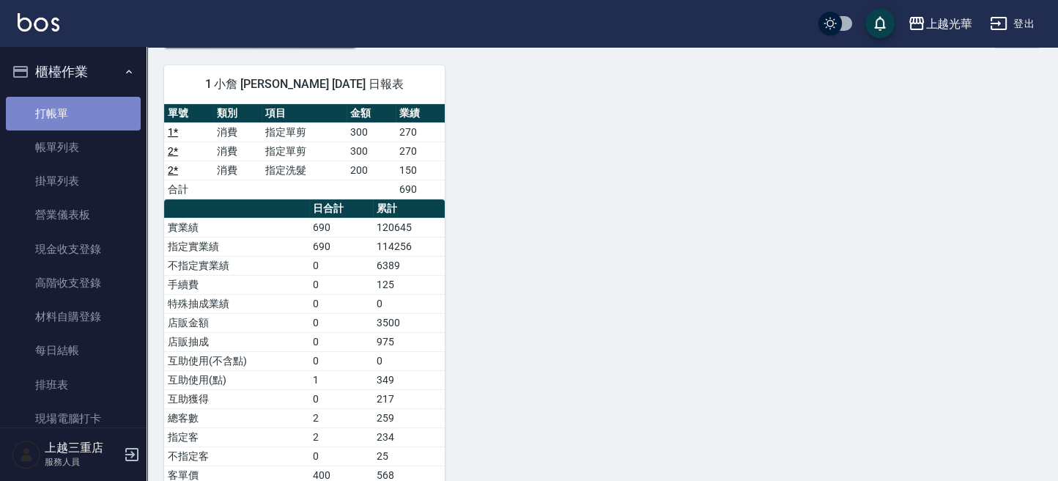
click at [82, 117] on link "打帳單" at bounding box center [73, 114] width 135 height 34
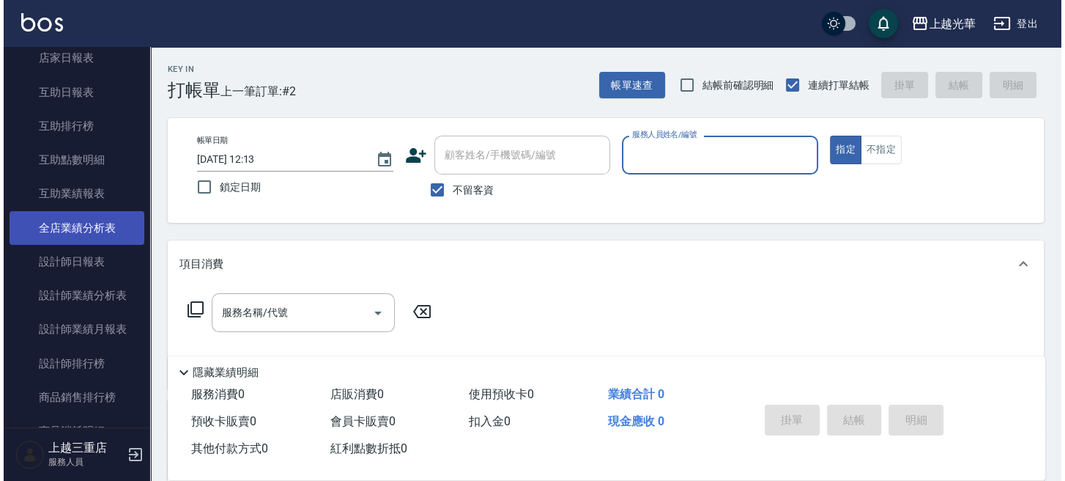
scroll to position [488, 0]
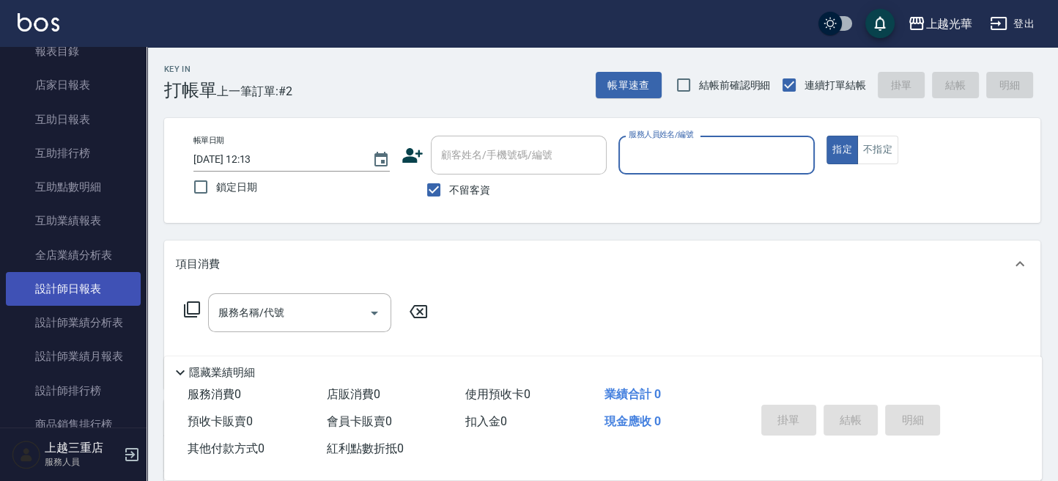
click at [109, 278] on link "設計師日報表" at bounding box center [73, 289] width 135 height 34
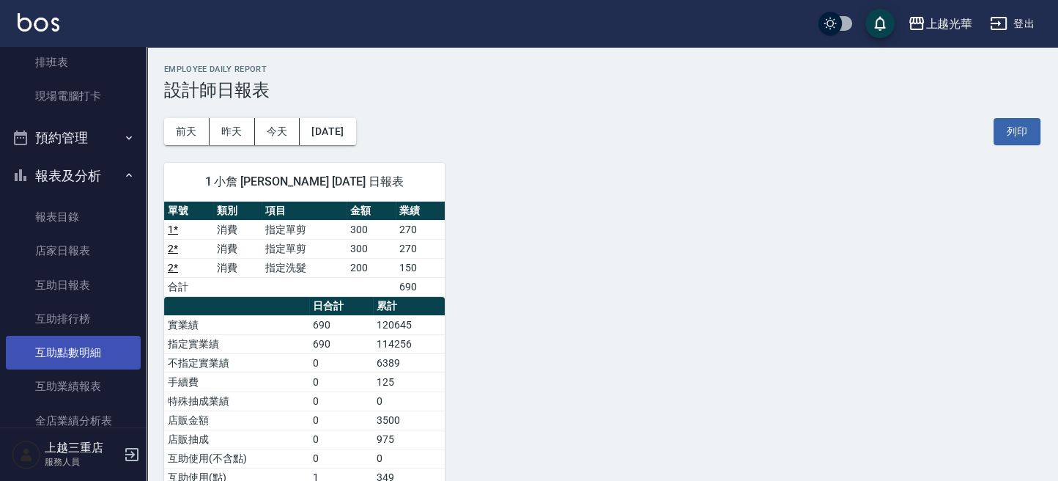
scroll to position [293, 0]
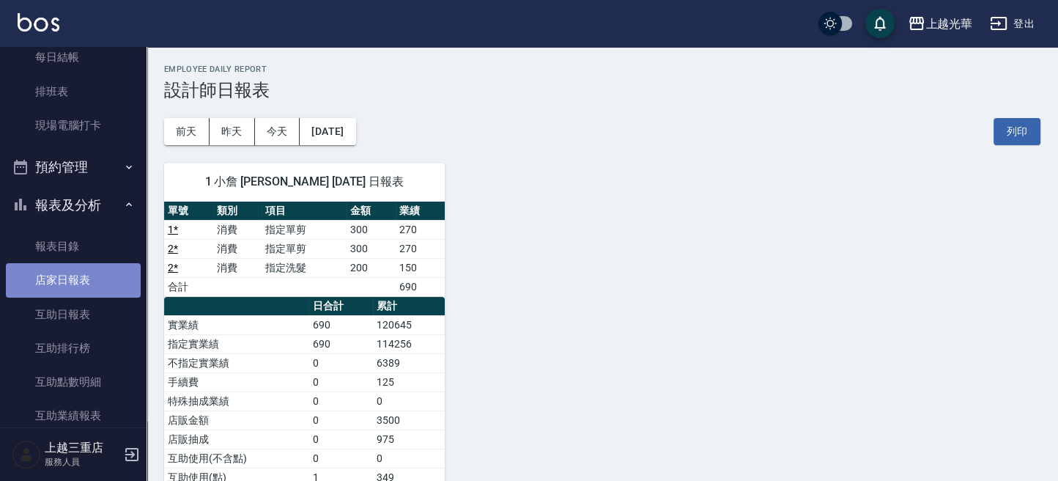
click at [105, 270] on link "店家日報表" at bounding box center [73, 280] width 135 height 34
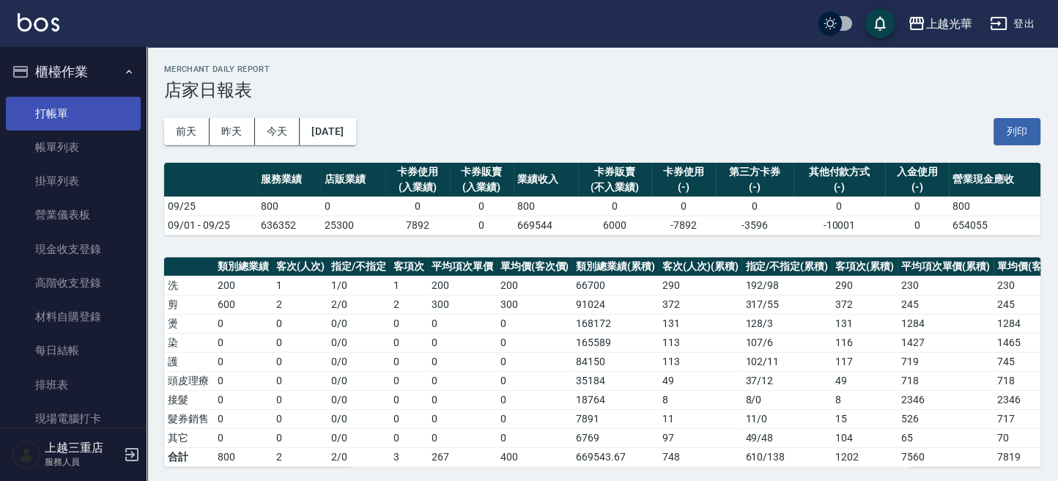
click at [61, 110] on link "打帳單" at bounding box center [73, 114] width 135 height 34
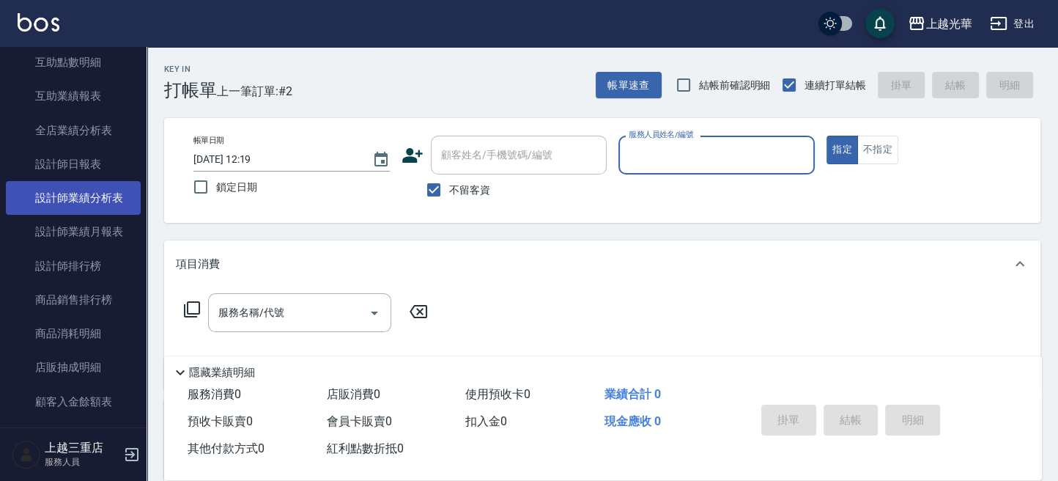
scroll to position [586, 0]
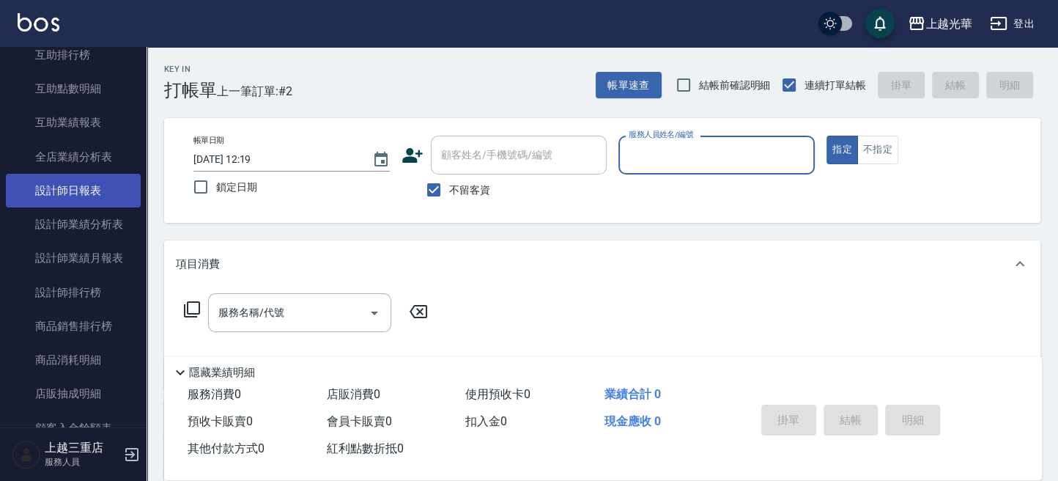
click at [94, 187] on link "設計師日報表" at bounding box center [73, 191] width 135 height 34
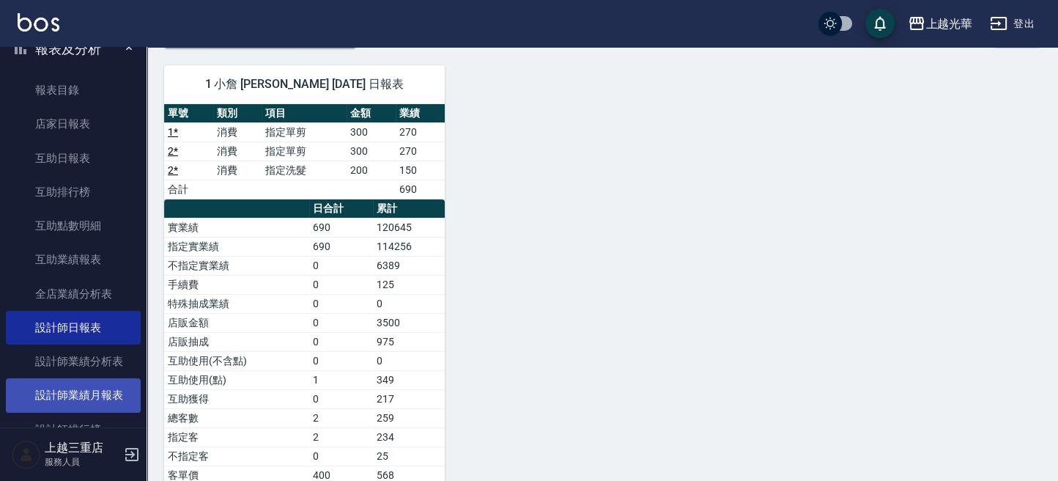
scroll to position [488, 0]
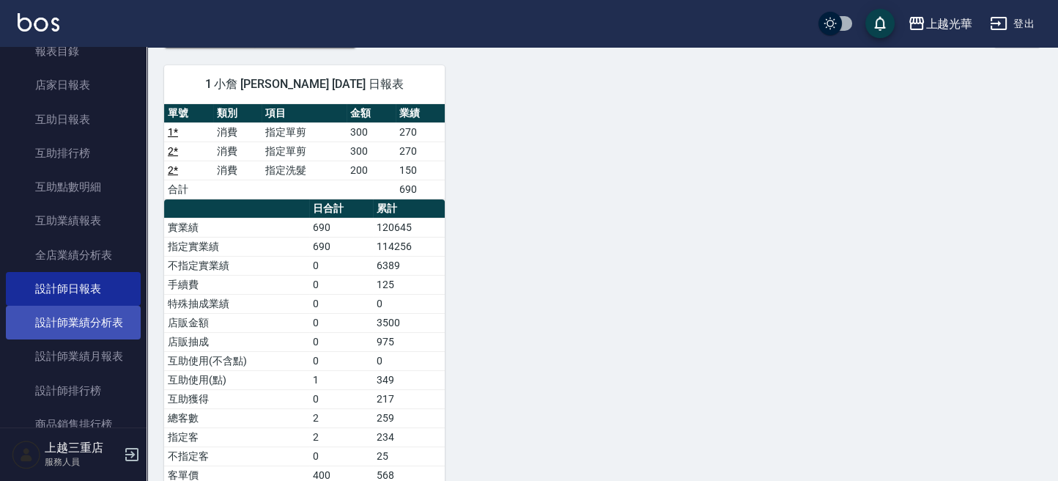
click at [103, 315] on link "設計師業績分析表" at bounding box center [73, 322] width 135 height 34
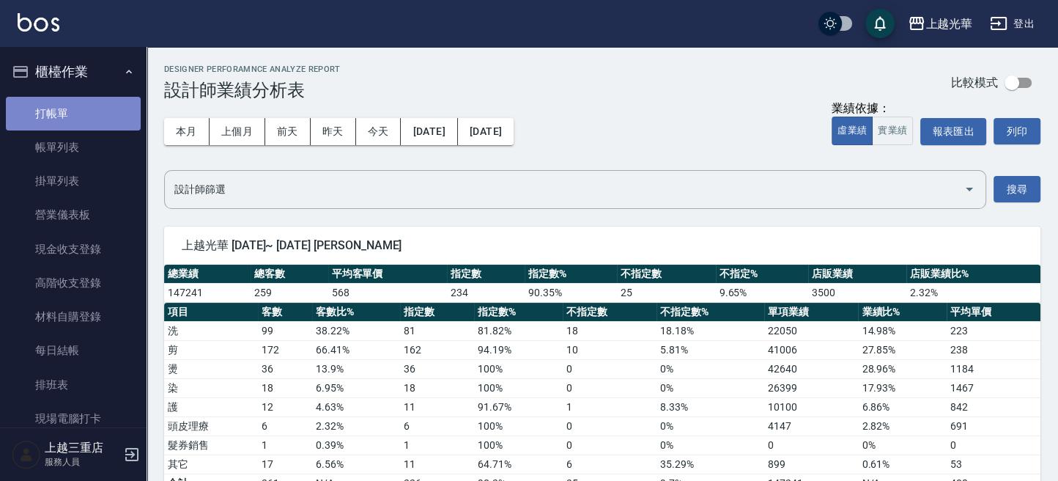
click at [87, 108] on link "打帳單" at bounding box center [73, 114] width 135 height 34
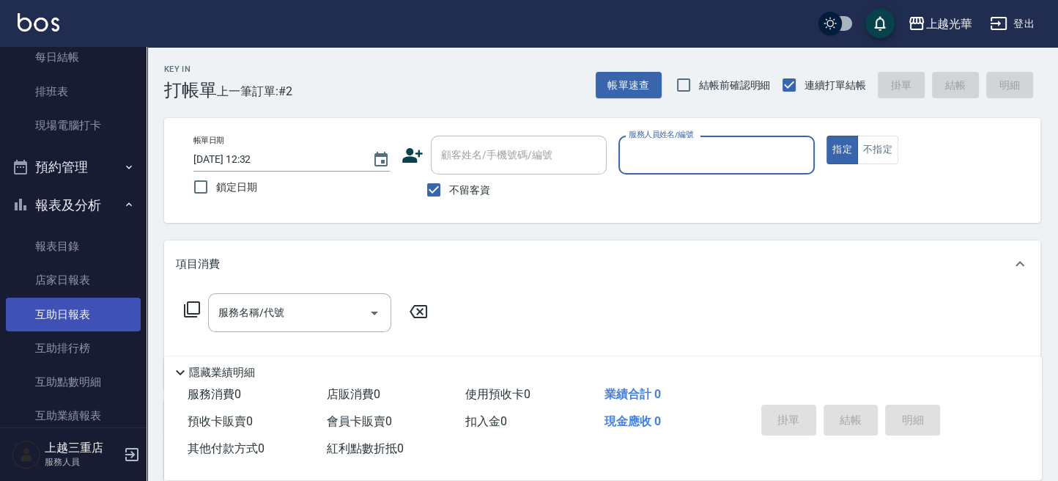
scroll to position [586, 0]
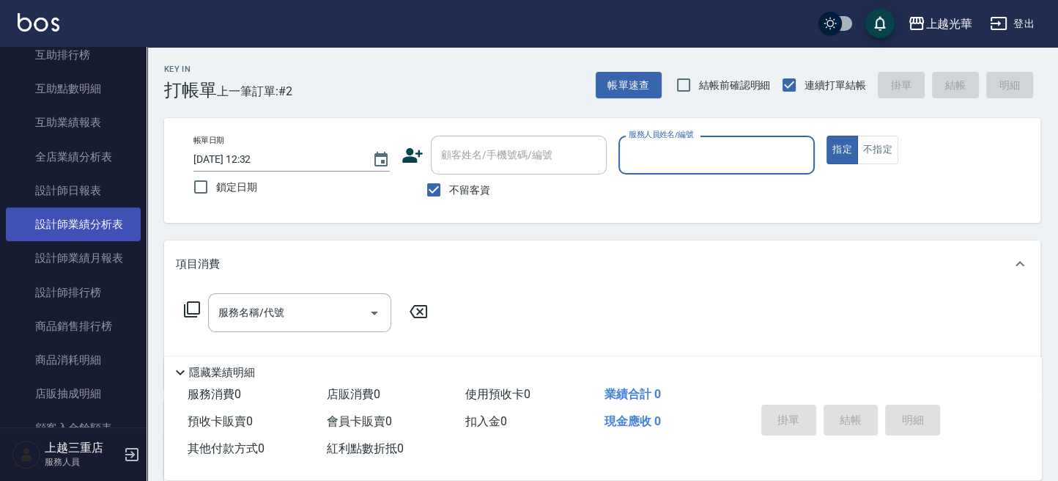
click at [96, 232] on link "設計師業績分析表" at bounding box center [73, 224] width 135 height 34
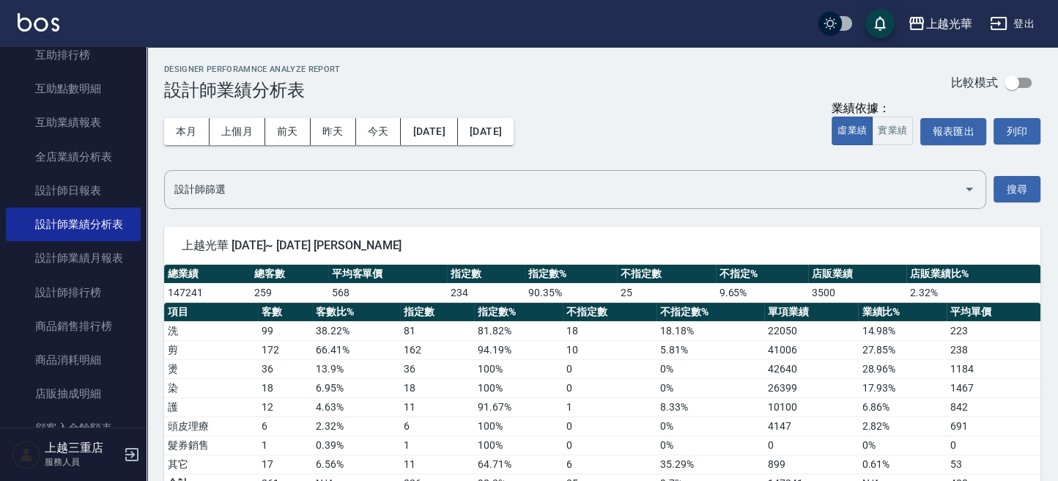
click at [1015, 26] on button "登出" at bounding box center [1012, 23] width 56 height 27
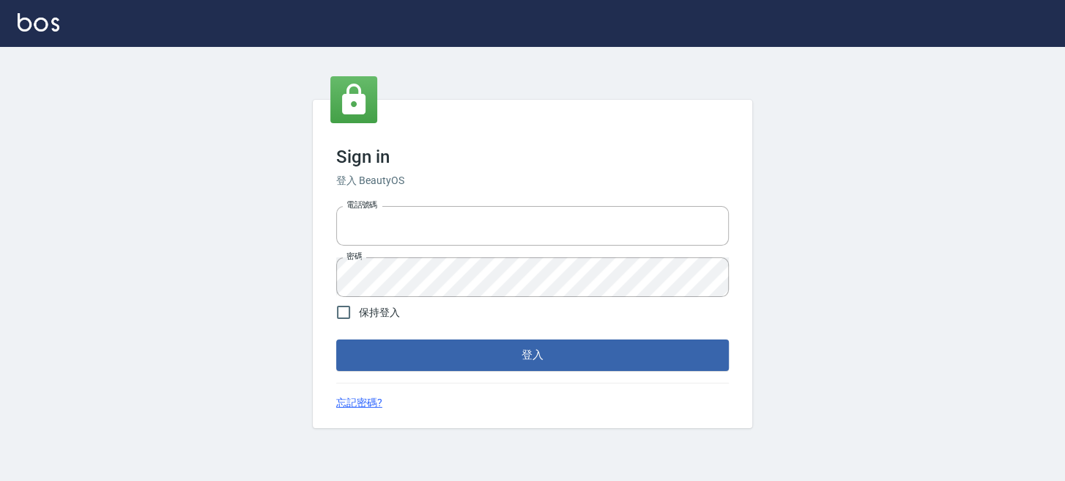
type input "0289832082"
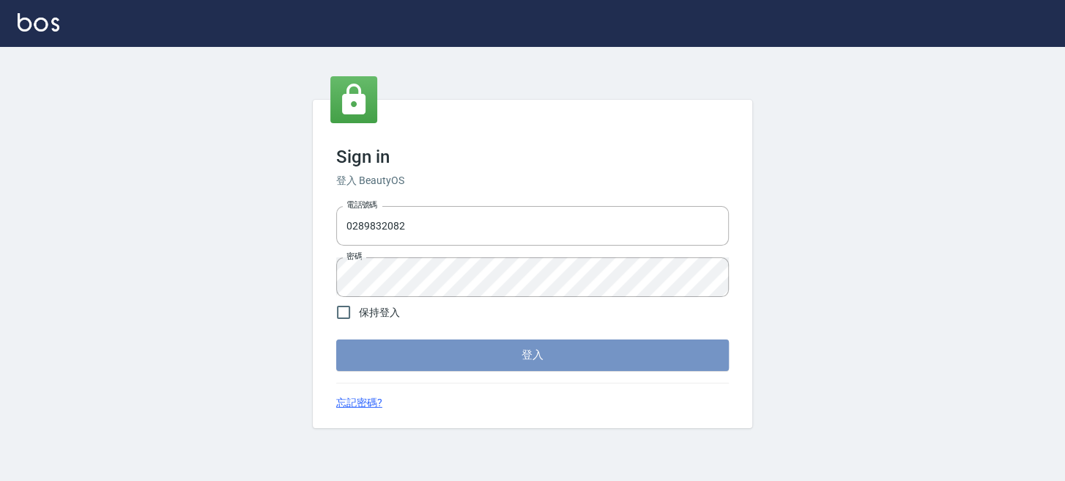
click at [487, 355] on button "登入" at bounding box center [532, 354] width 393 height 31
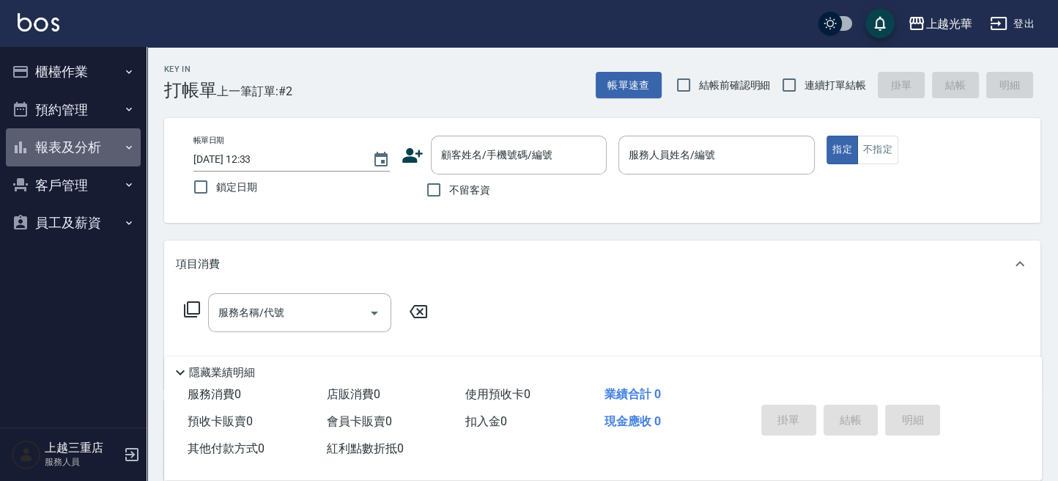
click at [82, 135] on button "報表及分析" at bounding box center [73, 147] width 135 height 38
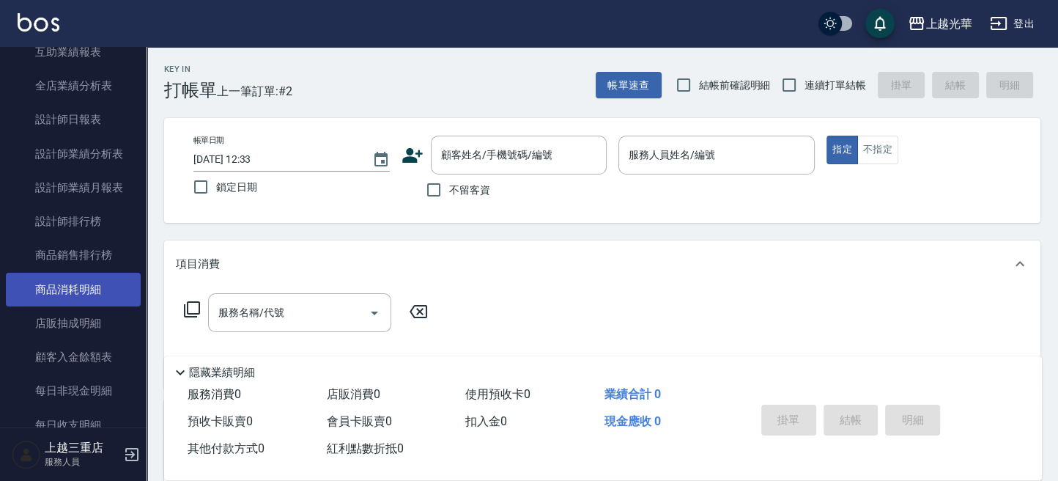
scroll to position [160, 0]
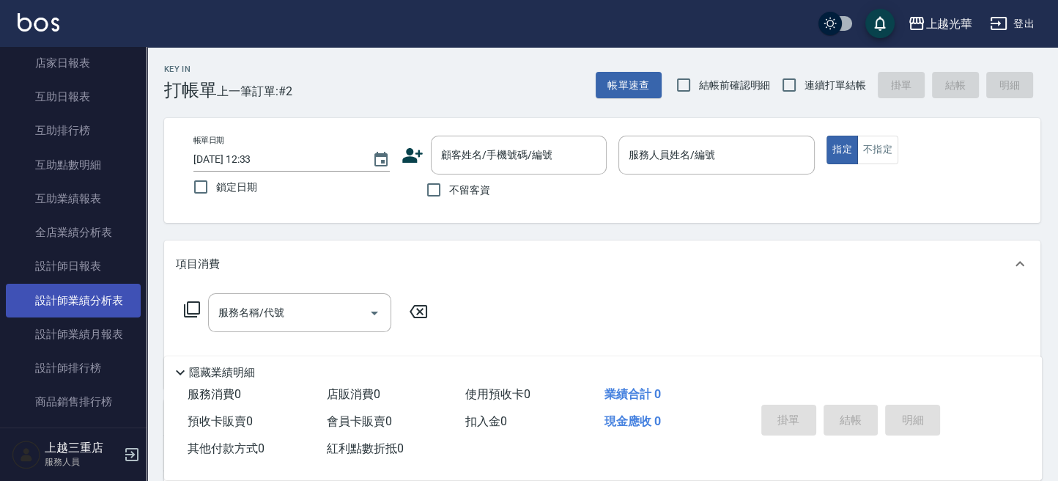
click at [103, 295] on link "設計師業績分析表" at bounding box center [73, 300] width 135 height 34
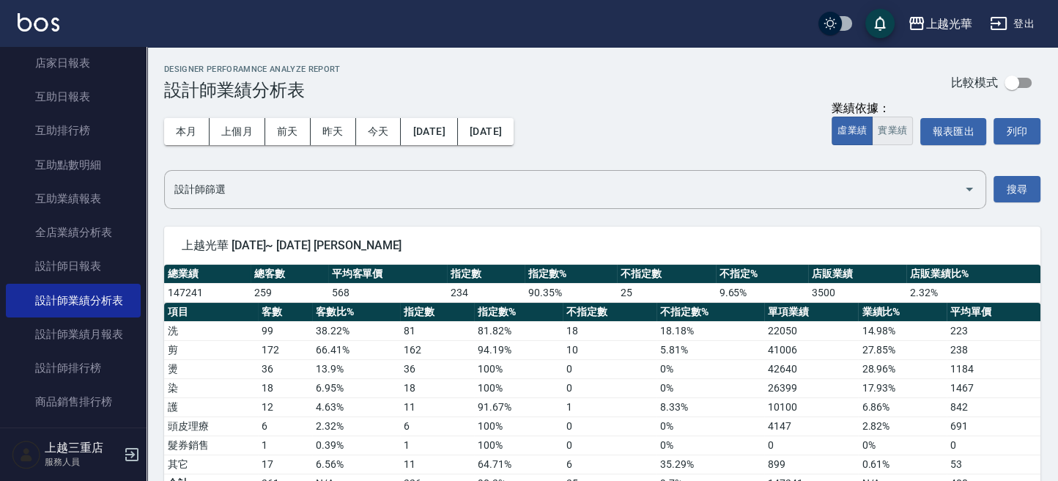
click at [911, 133] on button "實業績" at bounding box center [892, 130] width 41 height 29
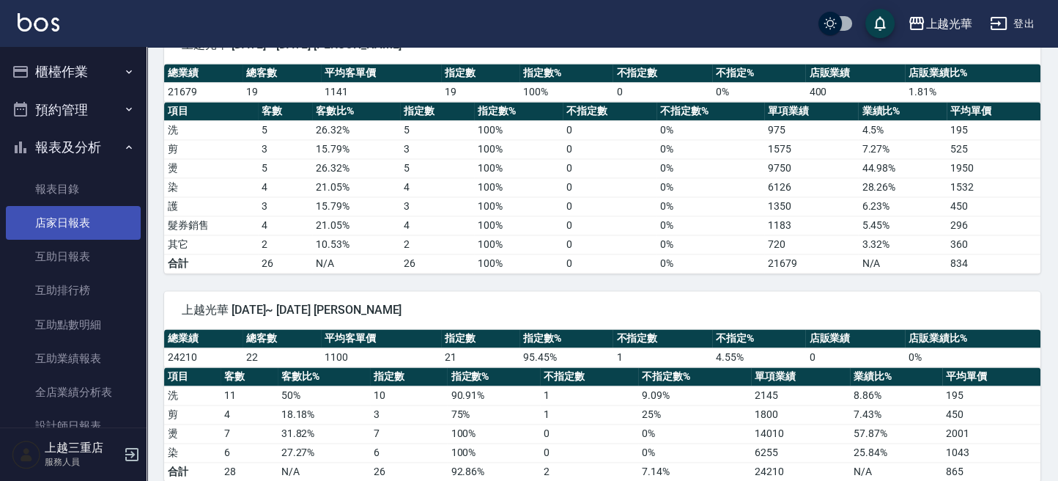
click at [65, 228] on link "店家日報表" at bounding box center [73, 223] width 135 height 34
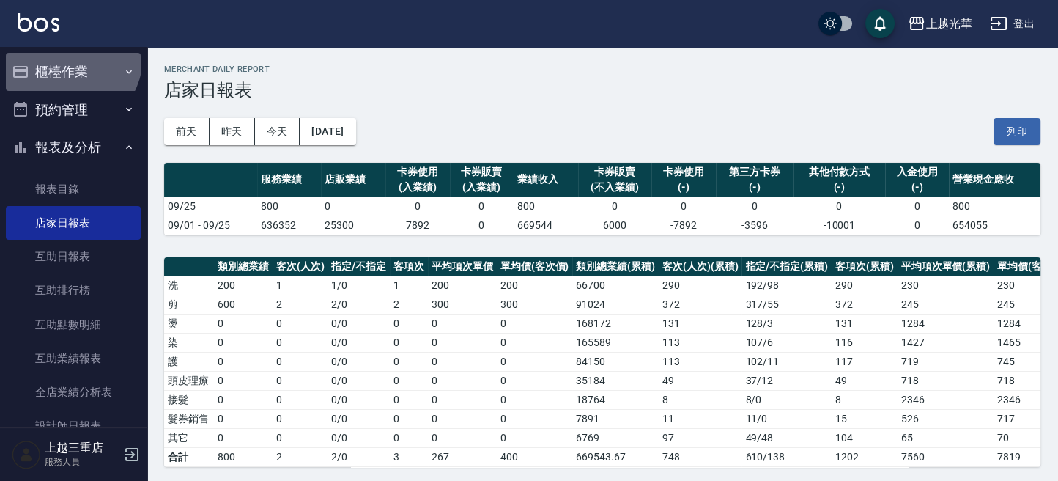
click at [65, 56] on button "櫃檯作業" at bounding box center [73, 72] width 135 height 38
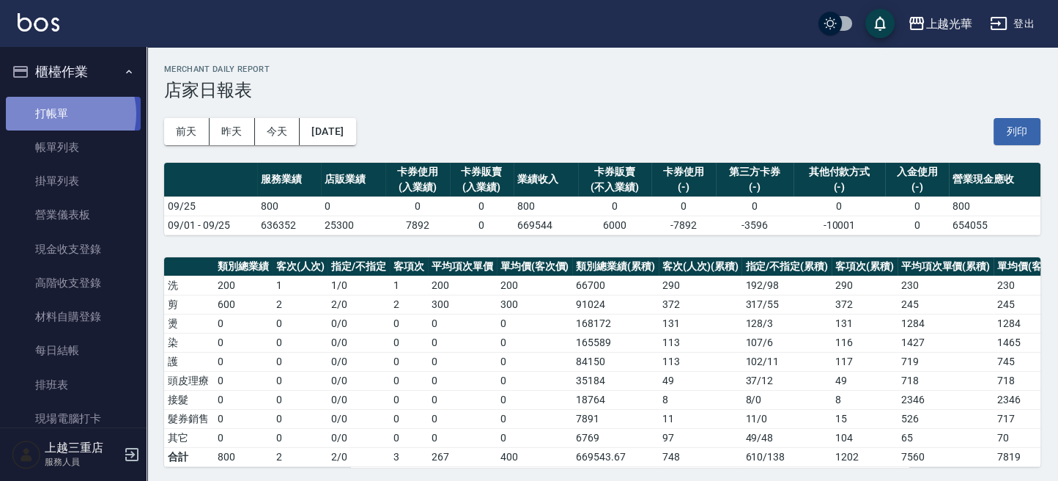
click at [55, 114] on link "打帳單" at bounding box center [73, 114] width 135 height 34
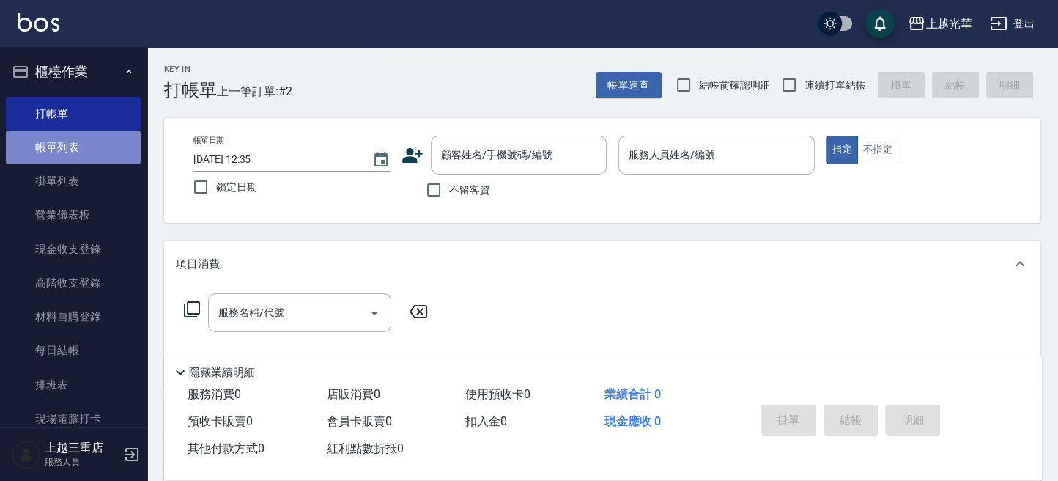
click at [79, 153] on link "帳單列表" at bounding box center [73, 147] width 135 height 34
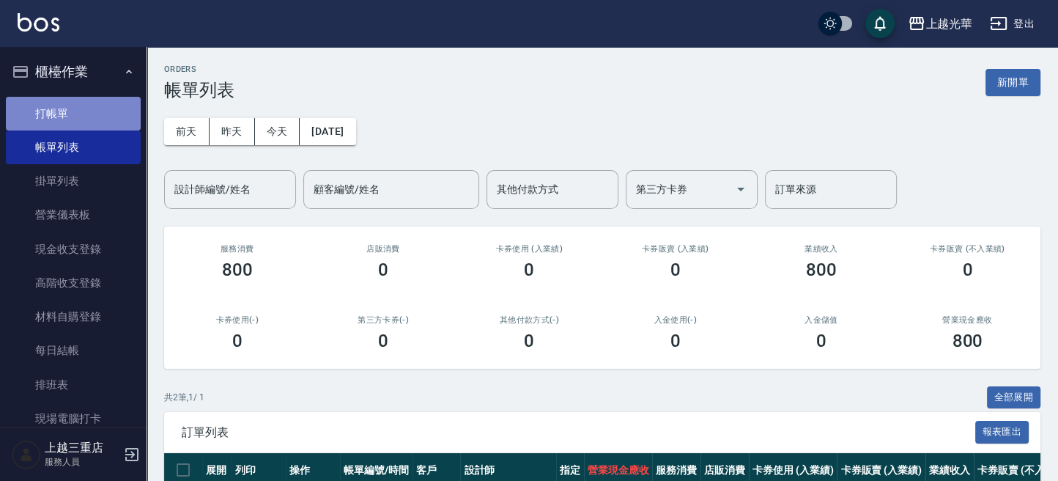
click at [89, 117] on link "打帳單" at bounding box center [73, 114] width 135 height 34
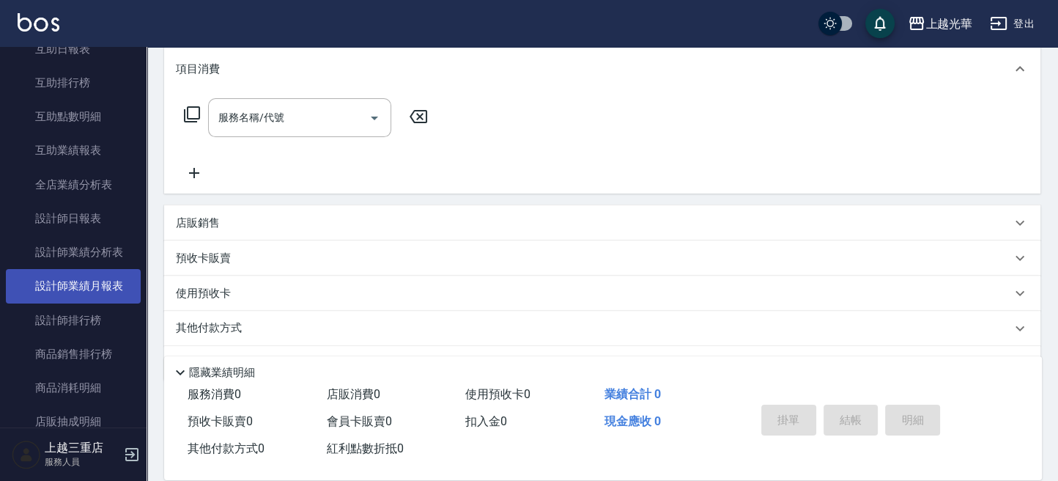
scroll to position [586, 0]
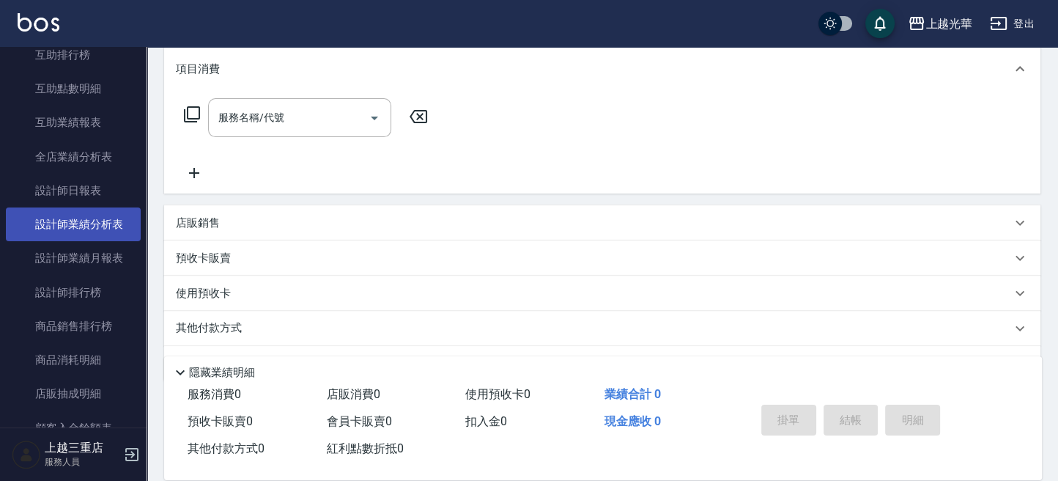
click at [108, 227] on link "設計師業績分析表" at bounding box center [73, 224] width 135 height 34
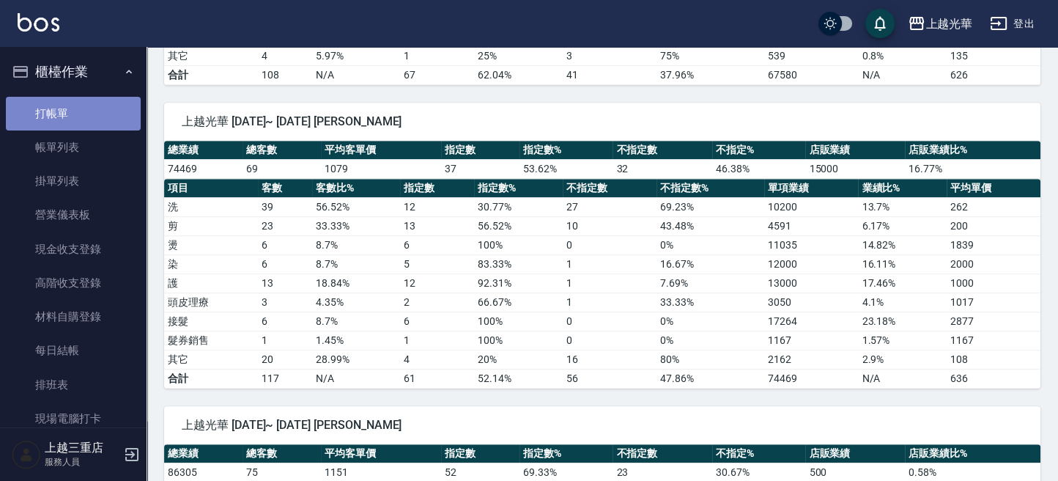
click at [94, 117] on link "打帳單" at bounding box center [73, 114] width 135 height 34
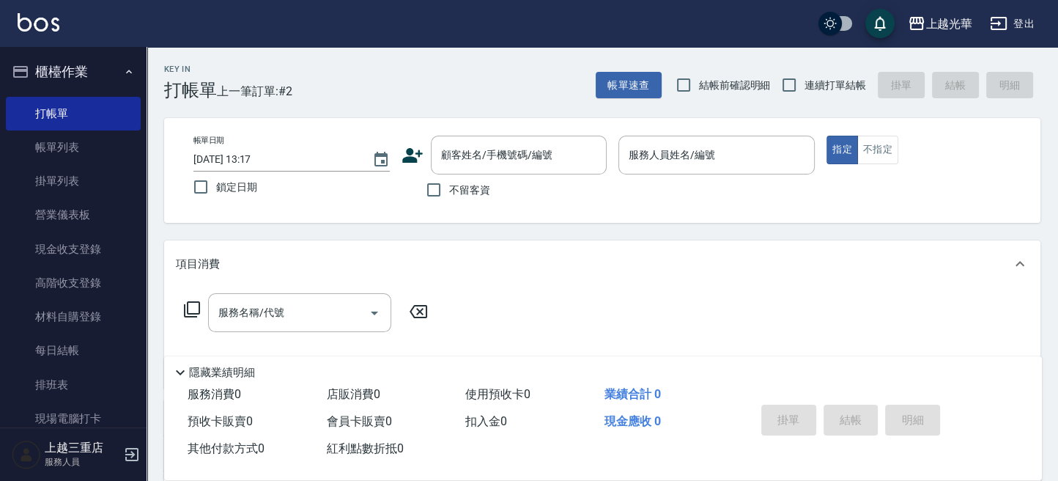
click at [477, 202] on label "不留客資" at bounding box center [454, 189] width 72 height 31
click at [449, 202] on input "不留客資" at bounding box center [433, 189] width 31 height 31
checkbox input "true"
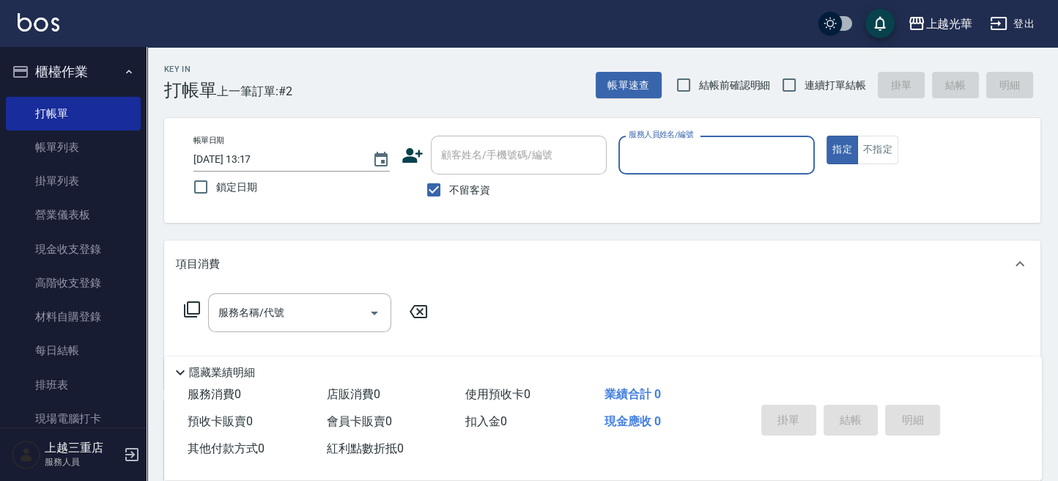
click at [823, 83] on span "連續打單結帳" at bounding box center [835, 85] width 62 height 15
click at [804, 83] on input "連續打單結帳" at bounding box center [789, 85] width 31 height 31
checkbox input "true"
drag, startPoint x: 666, startPoint y: 170, endPoint x: 656, endPoint y: 167, distance: 10.7
click at [658, 167] on div "服務人員姓名/編號" at bounding box center [716, 155] width 196 height 39
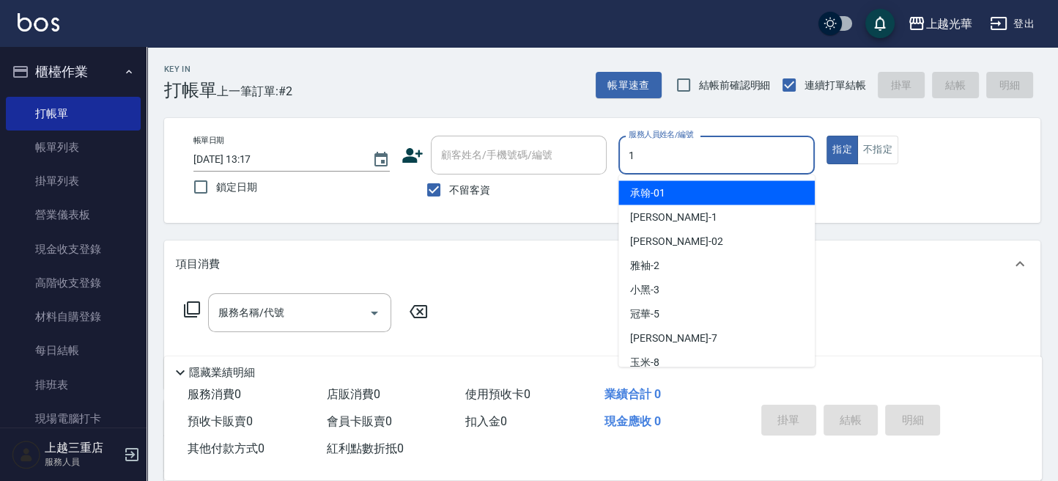
type input "1"
type button "true"
type input "小詹-1"
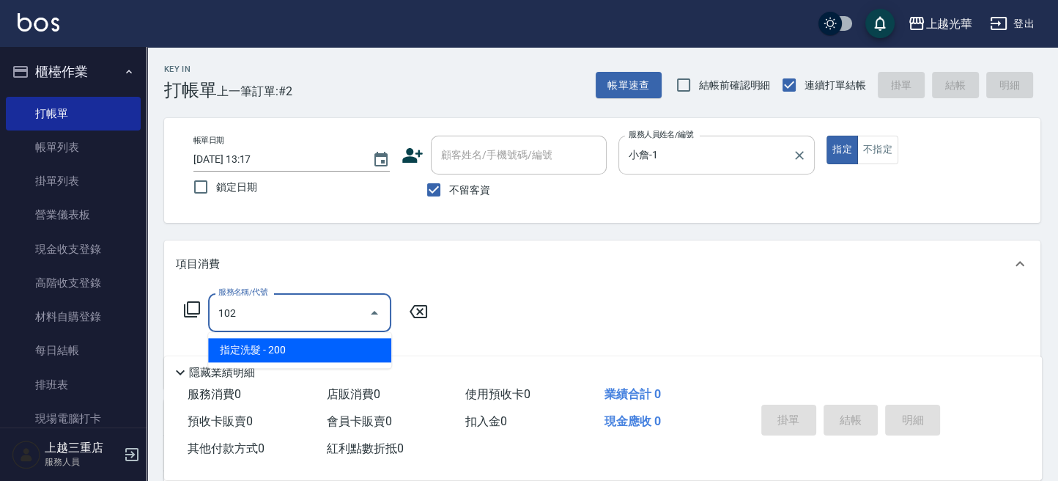
type input "指定洗髮(102)"
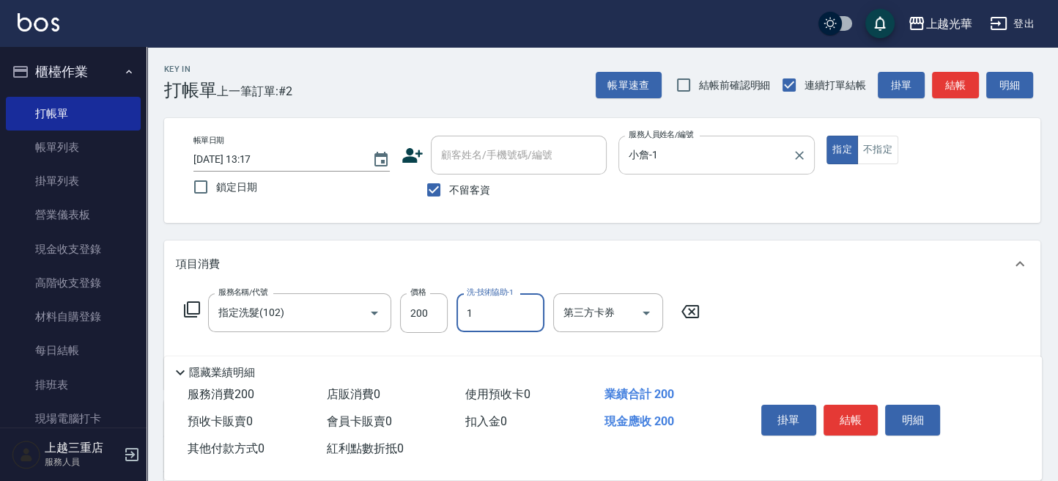
type input "小詹-1"
click at [534, 319] on icon "Clear" at bounding box center [529, 312] width 15 height 15
type input "隆華-02"
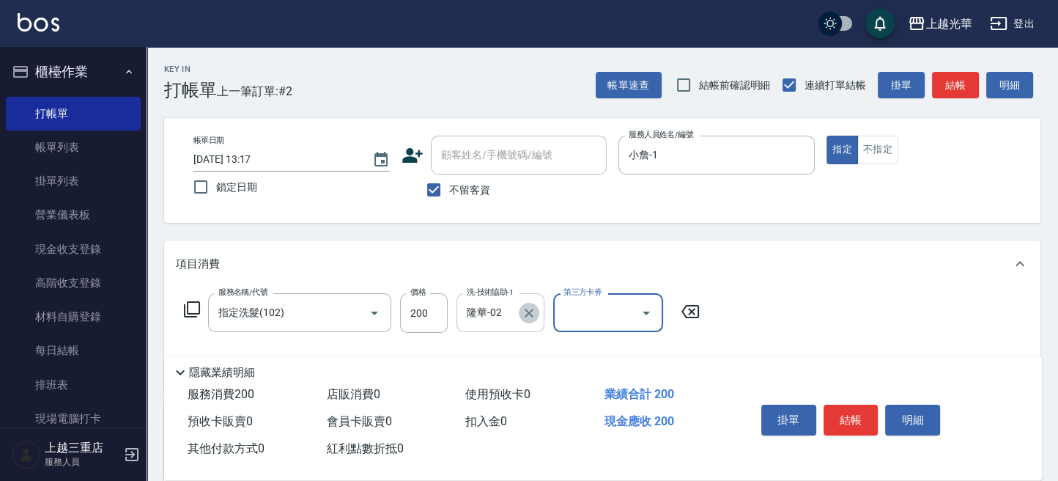
click at [528, 312] on icon "Clear" at bounding box center [528, 312] width 9 height 9
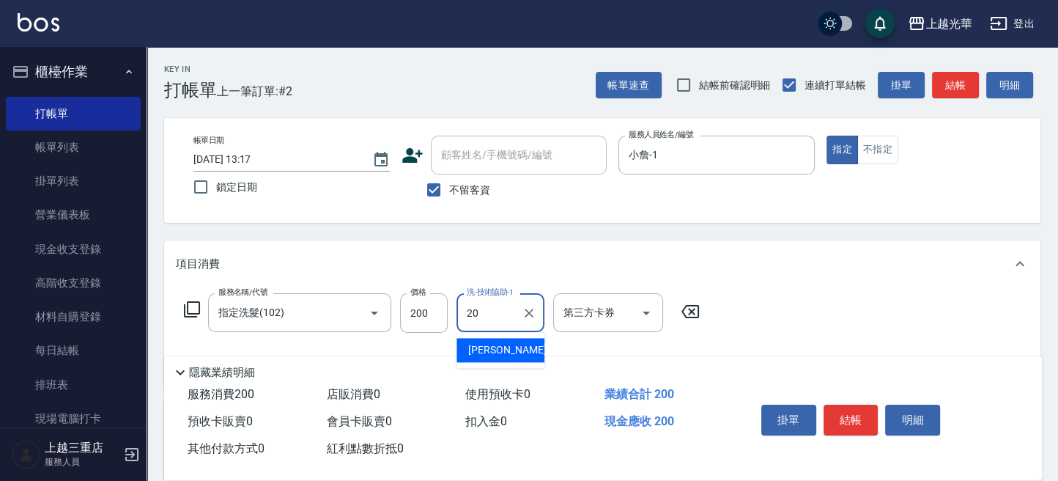
type input "[PERSON_NAME]-20"
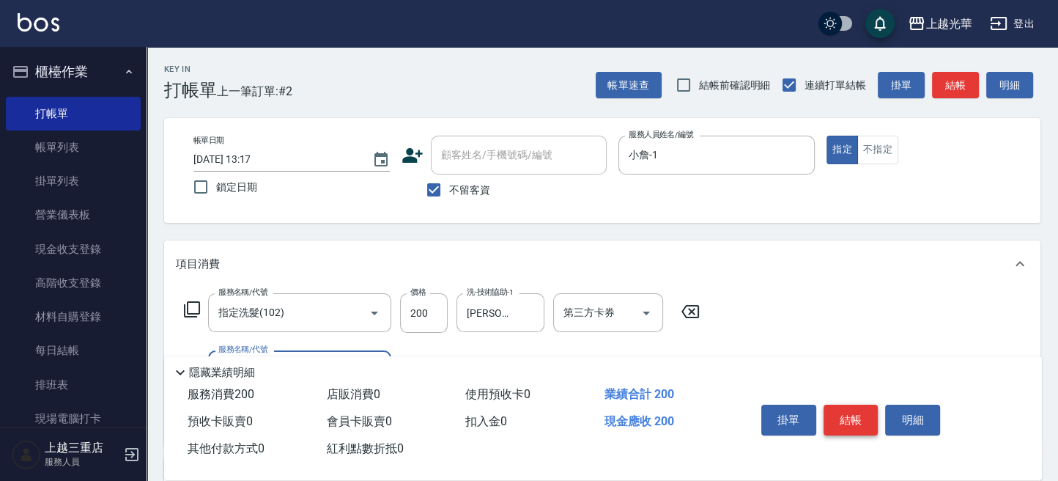
click at [841, 415] on button "結帳" at bounding box center [850, 419] width 55 height 31
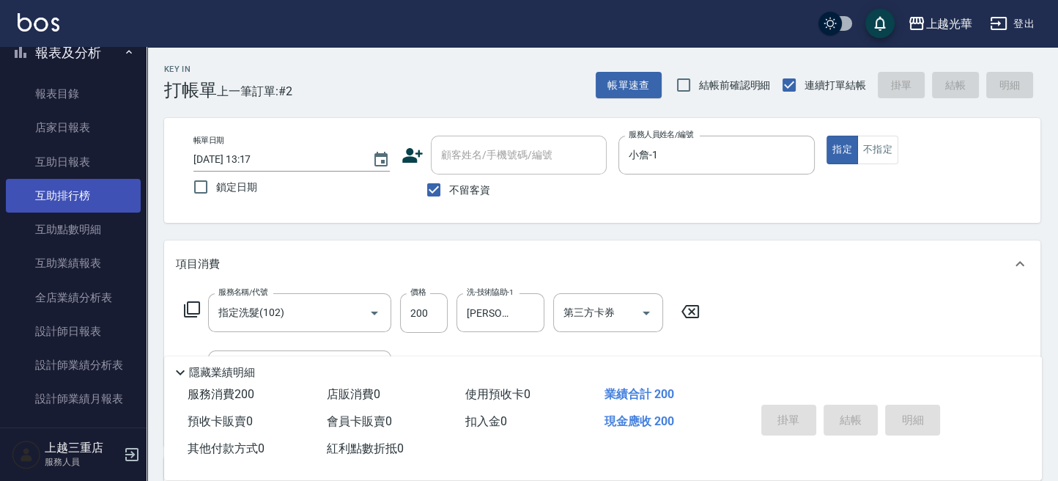
type input "2025/09/25 13:37"
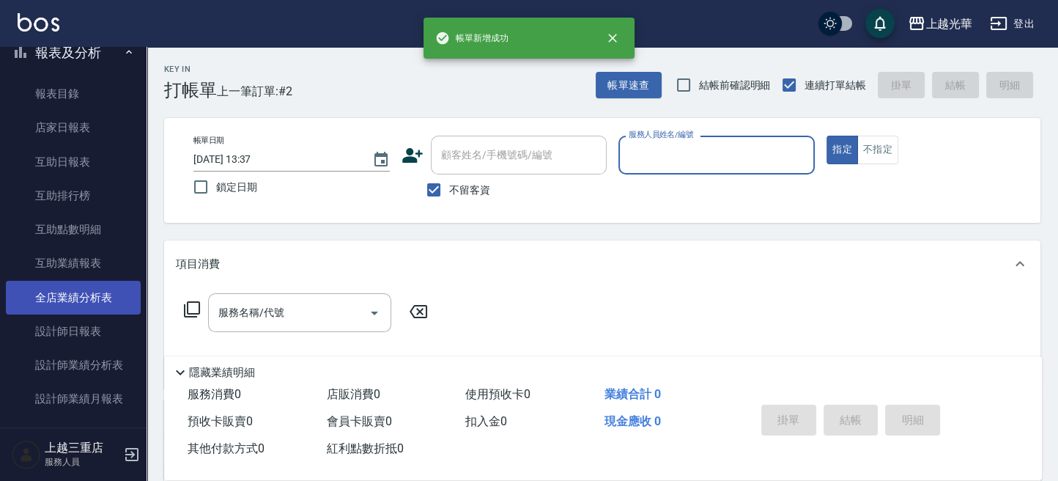
scroll to position [586, 0]
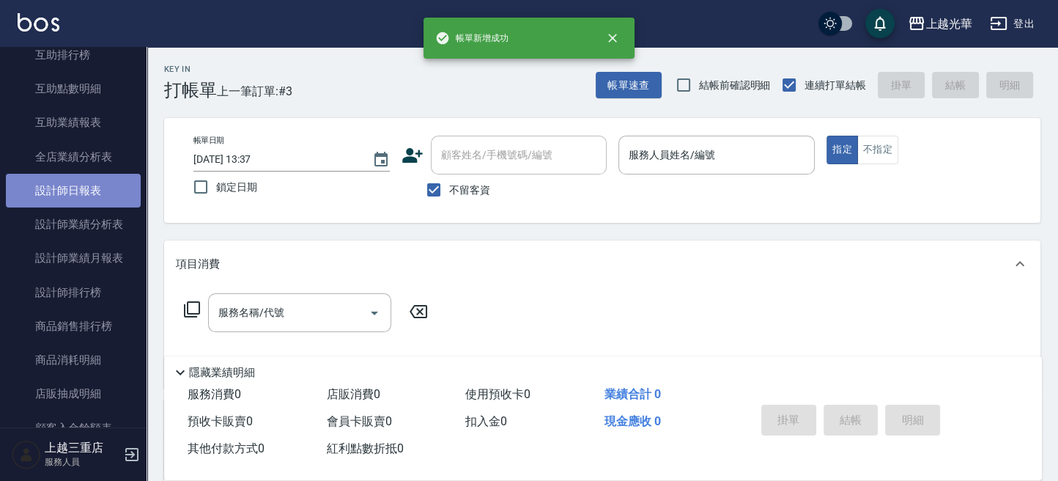
click at [84, 193] on link "設計師日報表" at bounding box center [73, 191] width 135 height 34
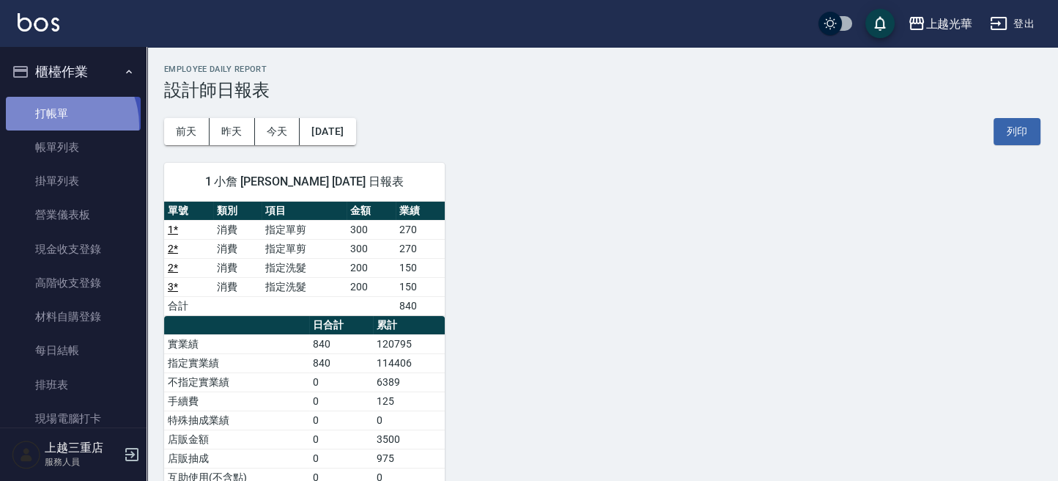
click at [53, 125] on link "打帳單" at bounding box center [73, 114] width 135 height 34
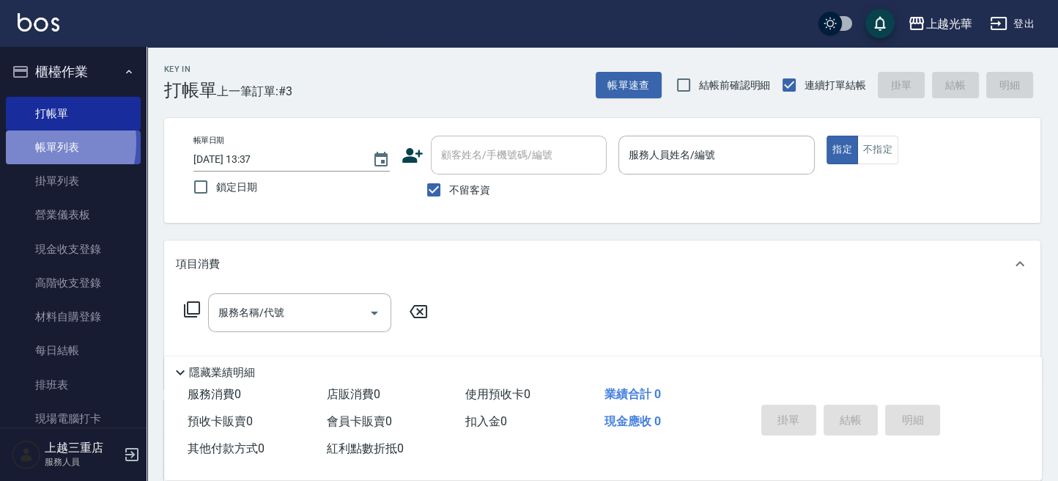
click at [20, 142] on link "帳單列表" at bounding box center [73, 147] width 135 height 34
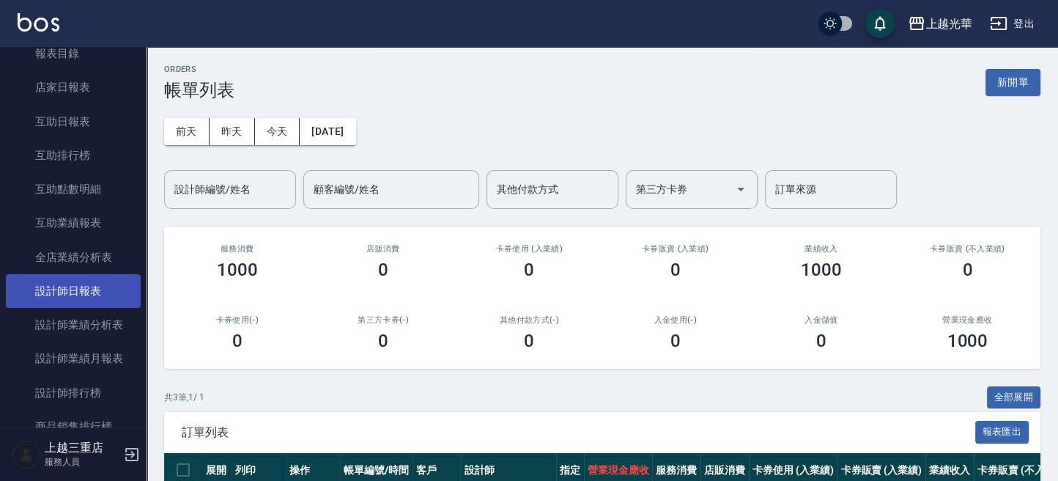
scroll to position [488, 0]
click at [78, 289] on link "設計師日報表" at bounding box center [73, 289] width 135 height 34
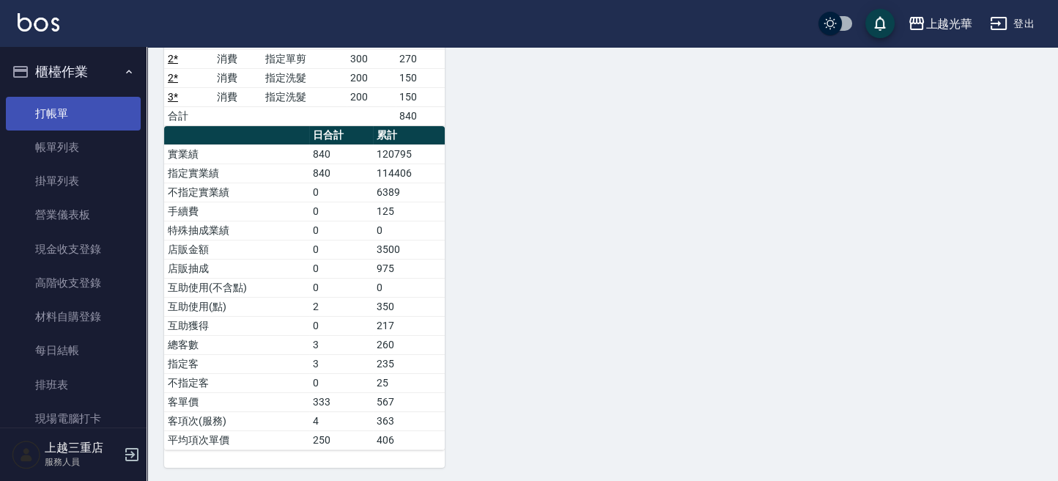
click at [82, 110] on link "打帳單" at bounding box center [73, 114] width 135 height 34
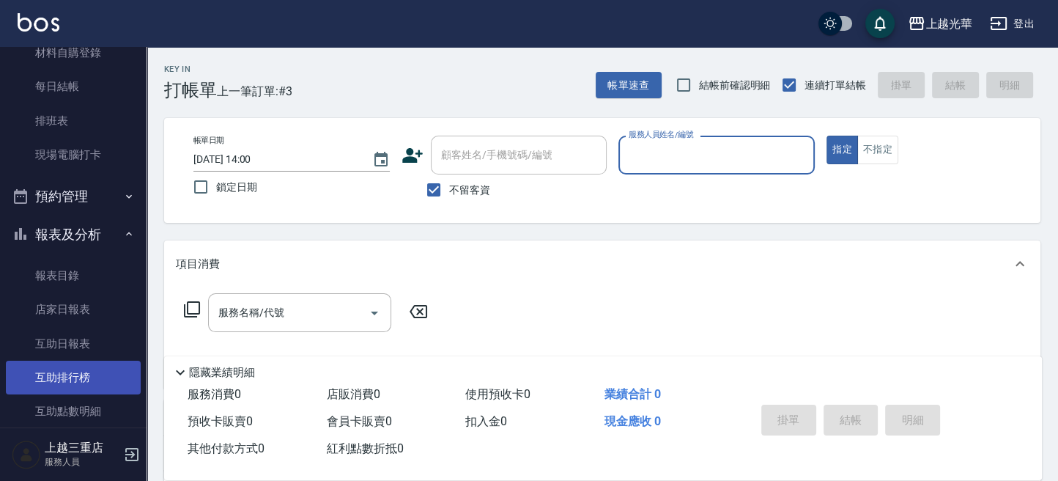
scroll to position [488, 0]
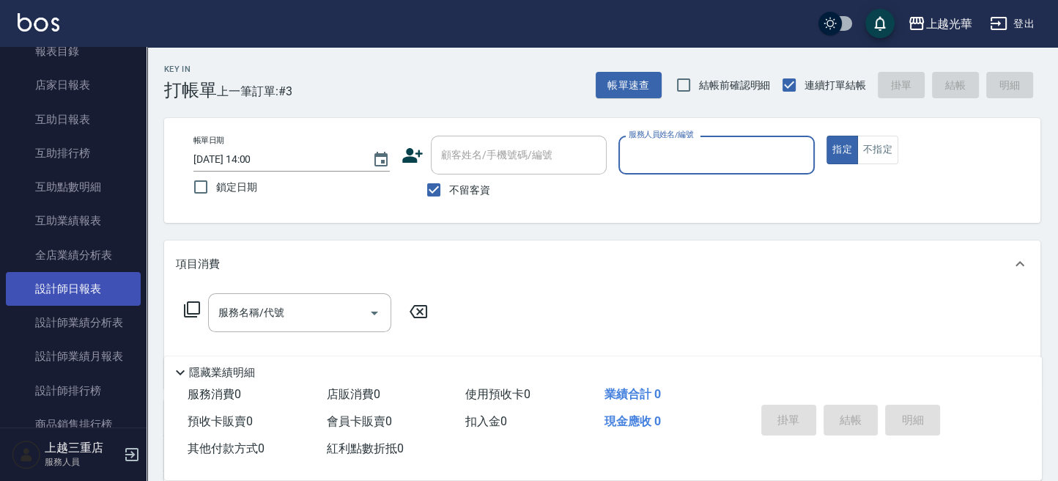
click at [93, 293] on link "設計師日報表" at bounding box center [73, 289] width 135 height 34
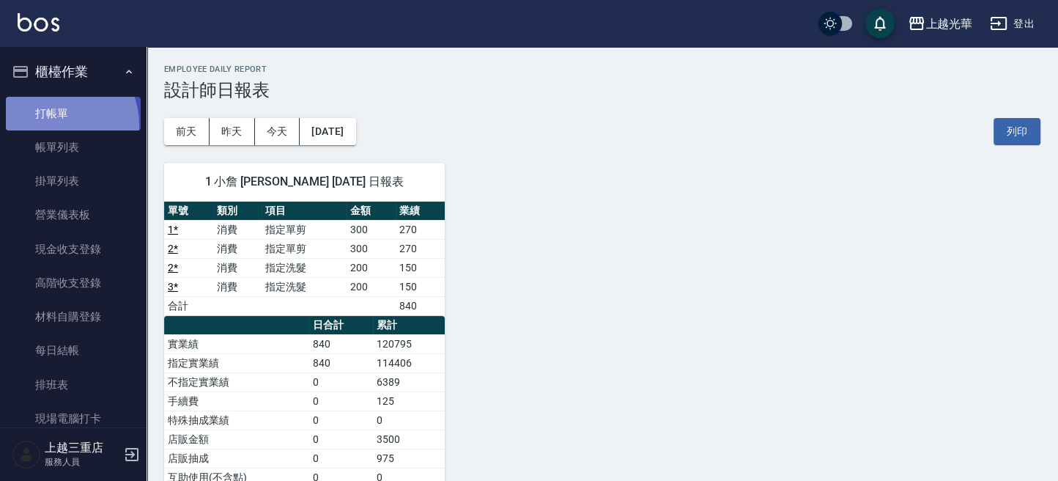
click at [46, 125] on link "打帳單" at bounding box center [73, 114] width 135 height 34
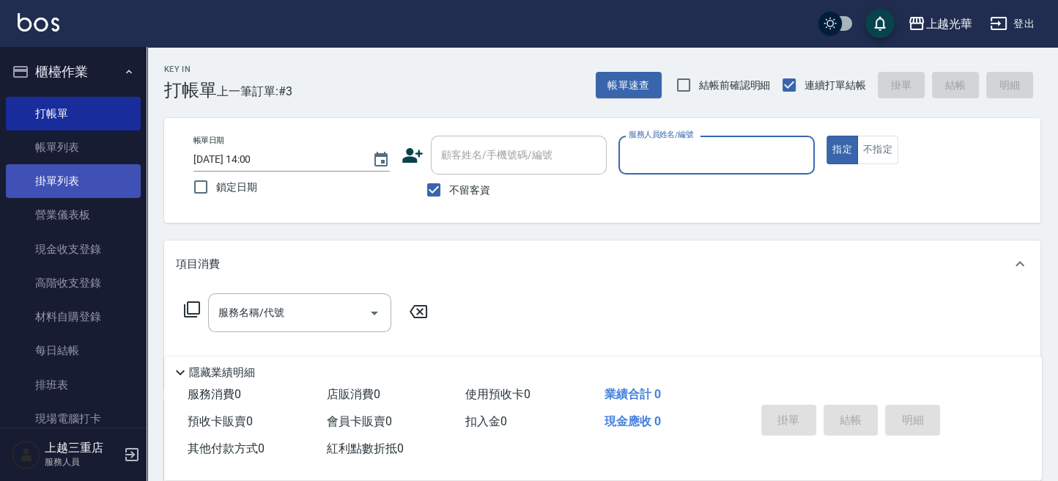
drag, startPoint x: 59, startPoint y: 138, endPoint x: 100, endPoint y: 182, distance: 60.7
click at [59, 138] on link "帳單列表" at bounding box center [73, 147] width 135 height 34
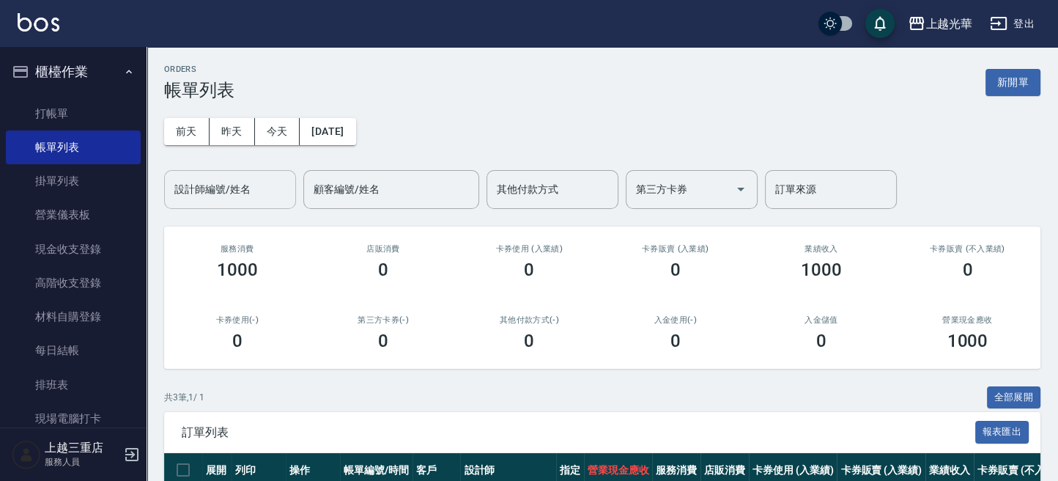
click at [238, 205] on div "設計師編號/姓名" at bounding box center [230, 189] width 132 height 39
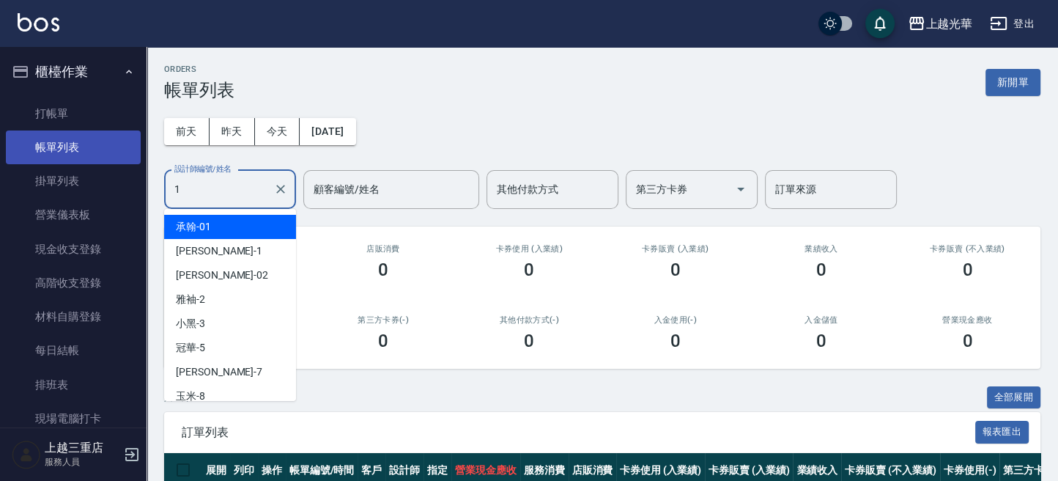
drag, startPoint x: 240, startPoint y: 199, endPoint x: 29, endPoint y: 162, distance: 214.3
click at [21, 166] on div "上越光華 登出 櫃檯作業 打帳單 帳單列表 掛單列表 營業儀表板 現金收支登錄 高階收支登錄 材料自購登錄 每日結帳 排班表 現場電腦打卡 預約管理 預約管理…" at bounding box center [529, 272] width 1058 height 544
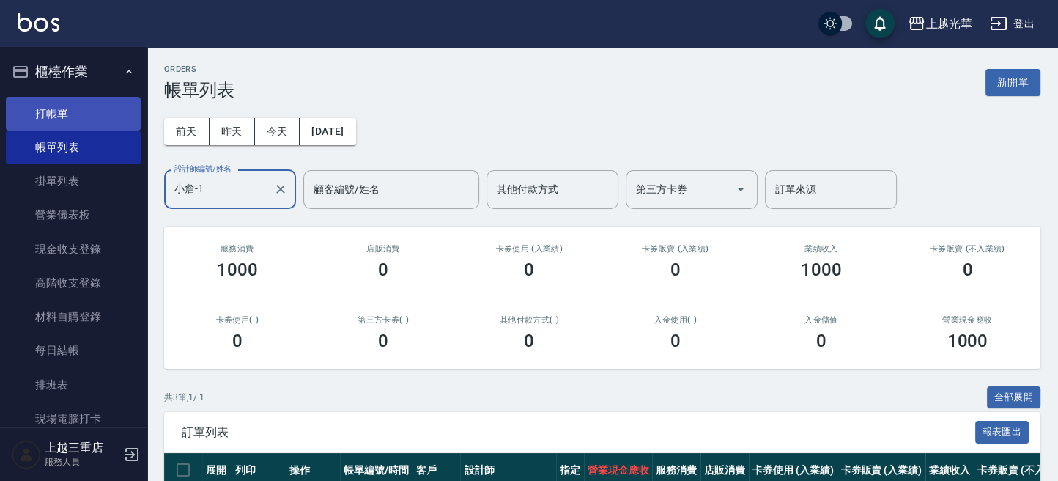
type input "小詹-1"
click at [70, 116] on link "打帳單" at bounding box center [73, 114] width 135 height 34
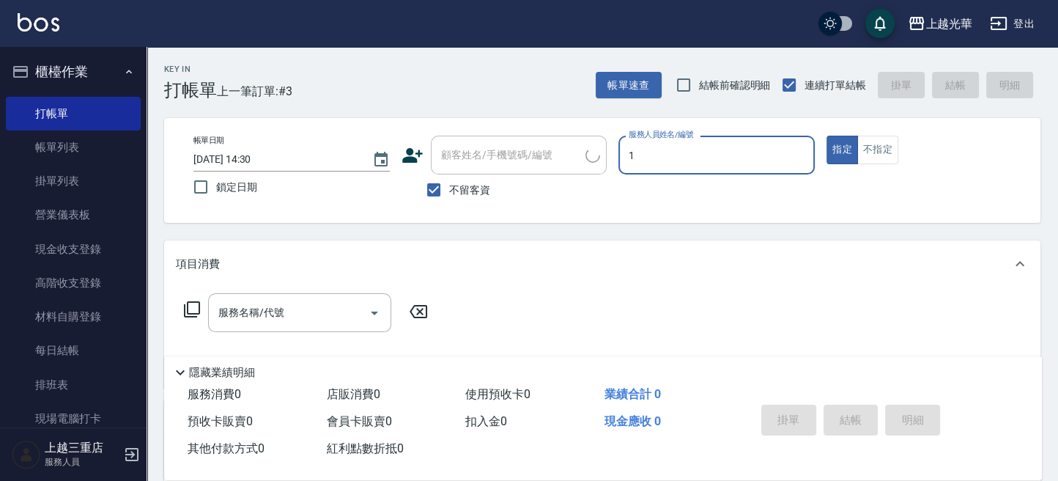
type input "1"
type button "true"
type input "小詹-1"
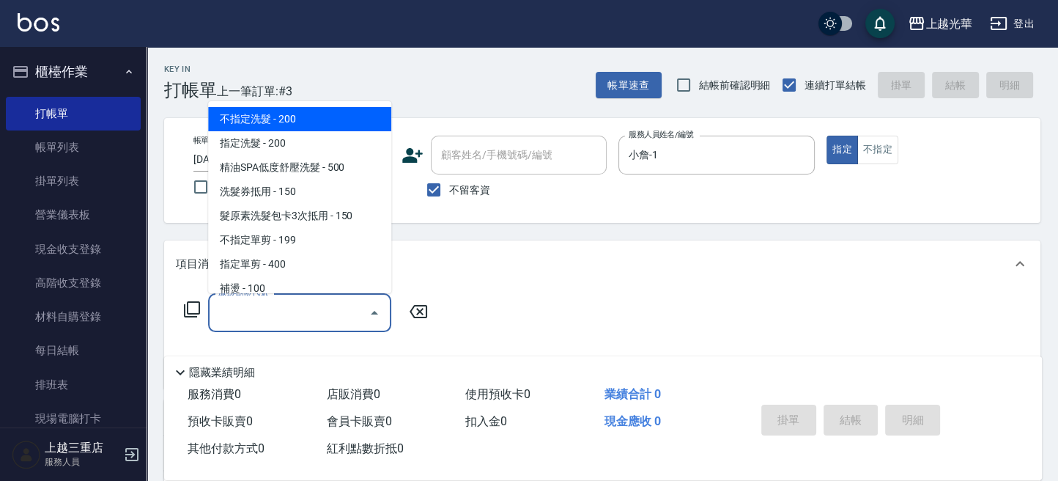
drag, startPoint x: 307, startPoint y: 312, endPoint x: 530, endPoint y: 352, distance: 226.3
click at [307, 311] on input "服務名稱/代號" at bounding box center [289, 313] width 148 height 26
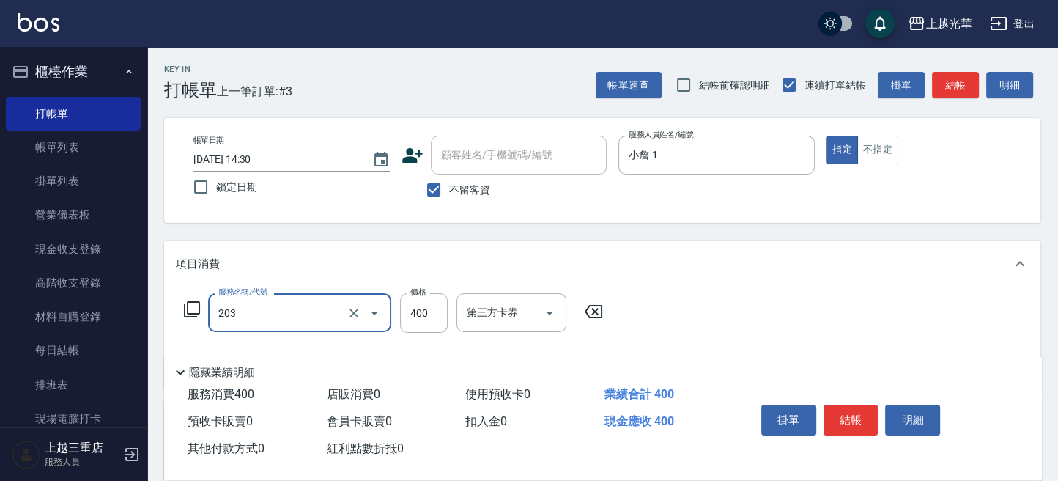
type input "指定單剪(203)"
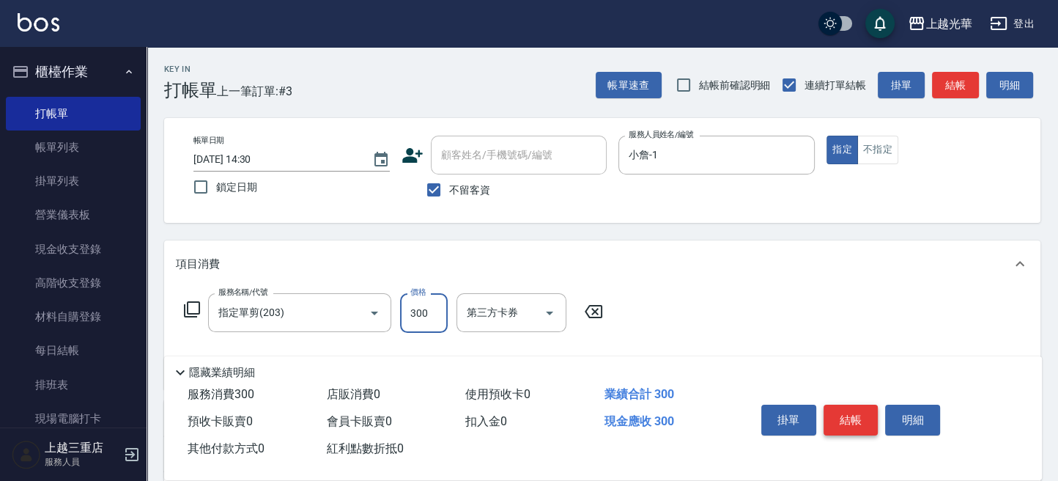
type input "300"
click at [839, 416] on button "結帳" at bounding box center [850, 419] width 55 height 31
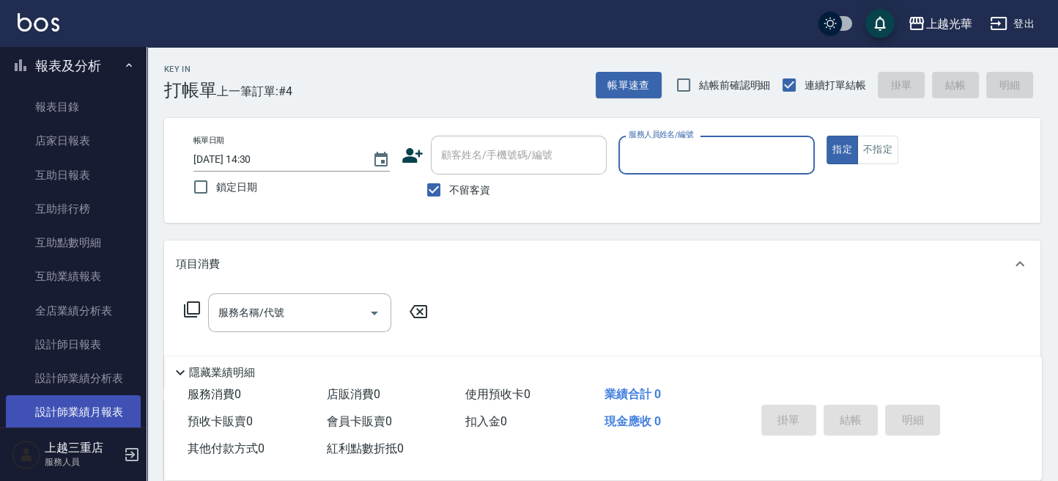
scroll to position [488, 0]
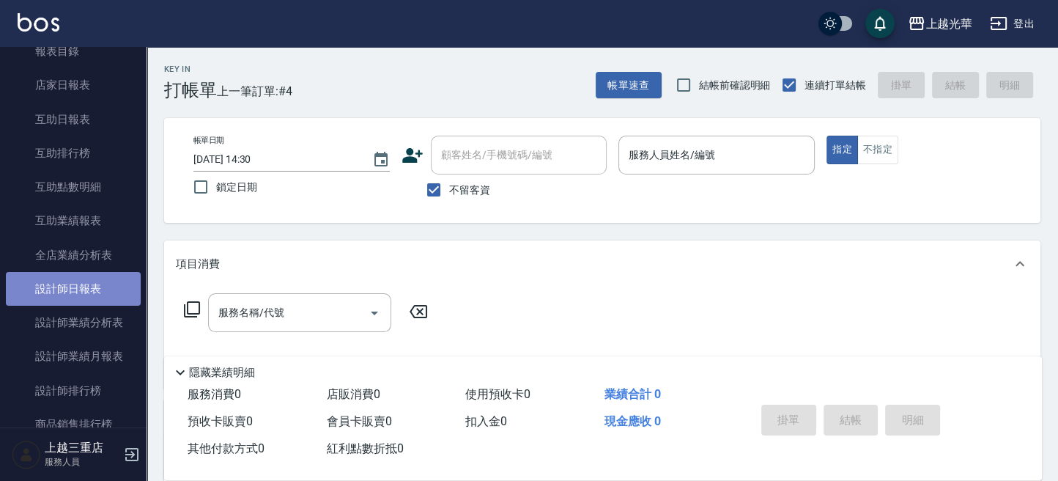
click at [89, 284] on link "設計師日報表" at bounding box center [73, 289] width 135 height 34
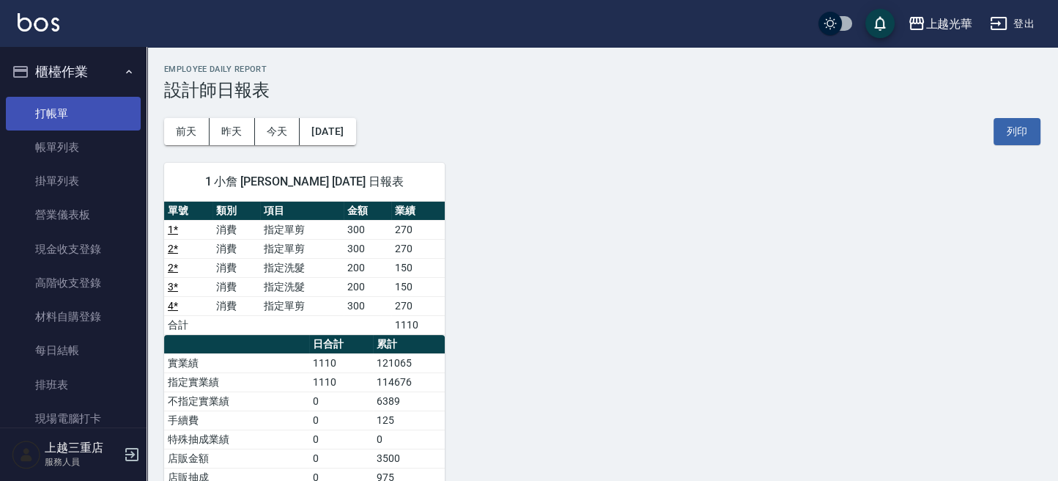
click at [84, 108] on link "打帳單" at bounding box center [73, 114] width 135 height 34
